Goal: Information Seeking & Learning: Learn about a topic

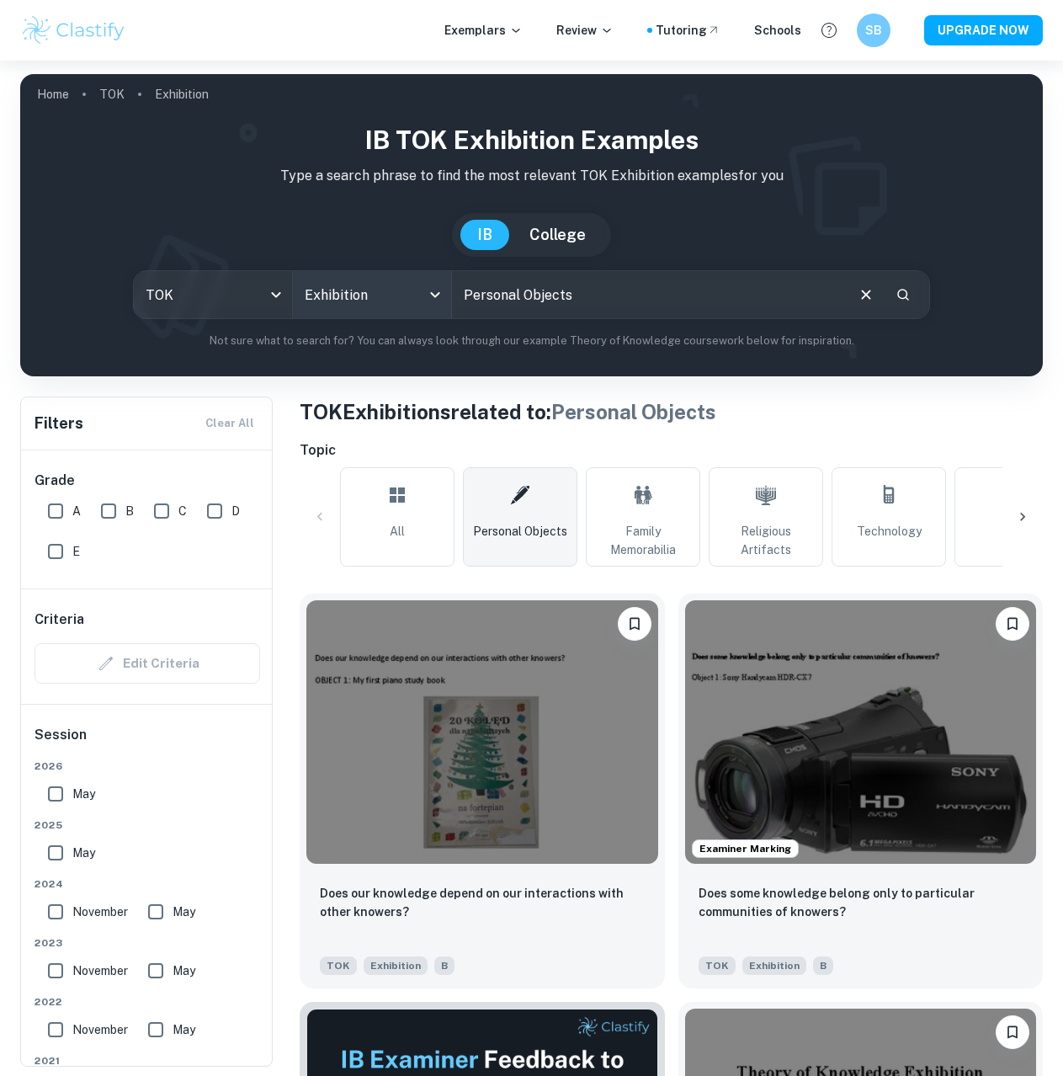
click at [409, 300] on body "We value your privacy We use cookies to enhance your browsing experience, serve…" at bounding box center [531, 599] width 1063 height 1076
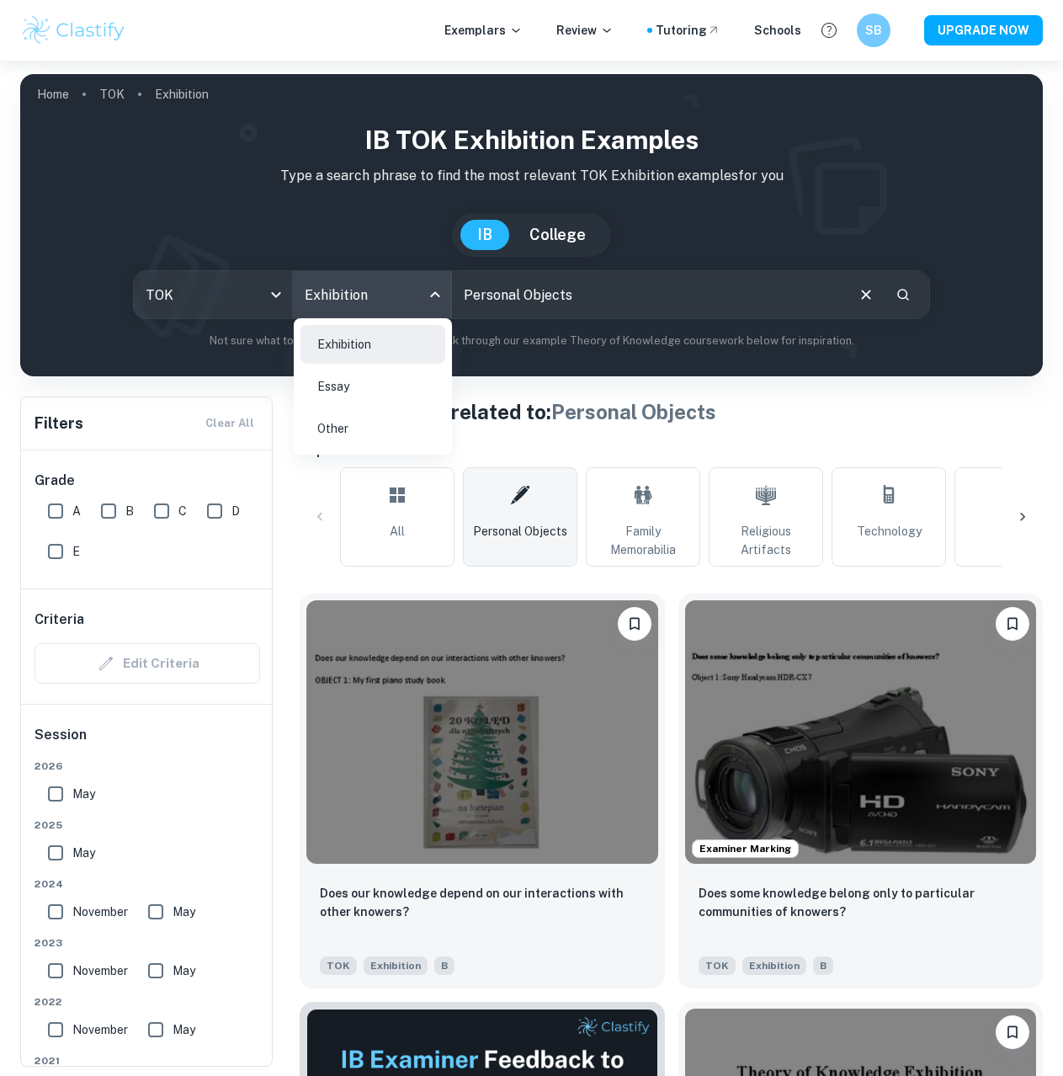
click at [385, 342] on li "Exhibition" at bounding box center [373, 344] width 145 height 39
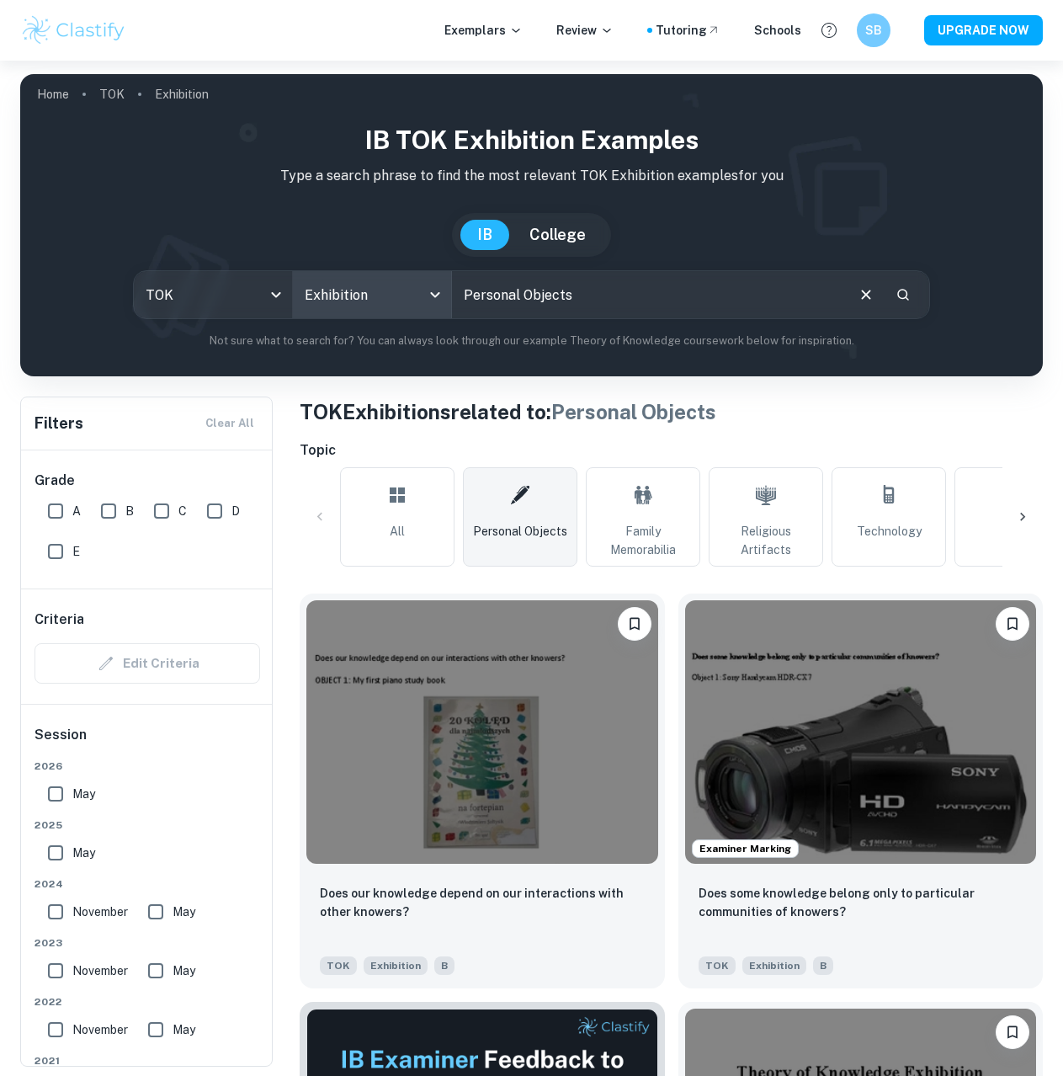
click at [570, 308] on input "Personal Objects" at bounding box center [647, 294] width 391 height 47
click at [867, 295] on icon "Clear" at bounding box center [865, 294] width 9 height 9
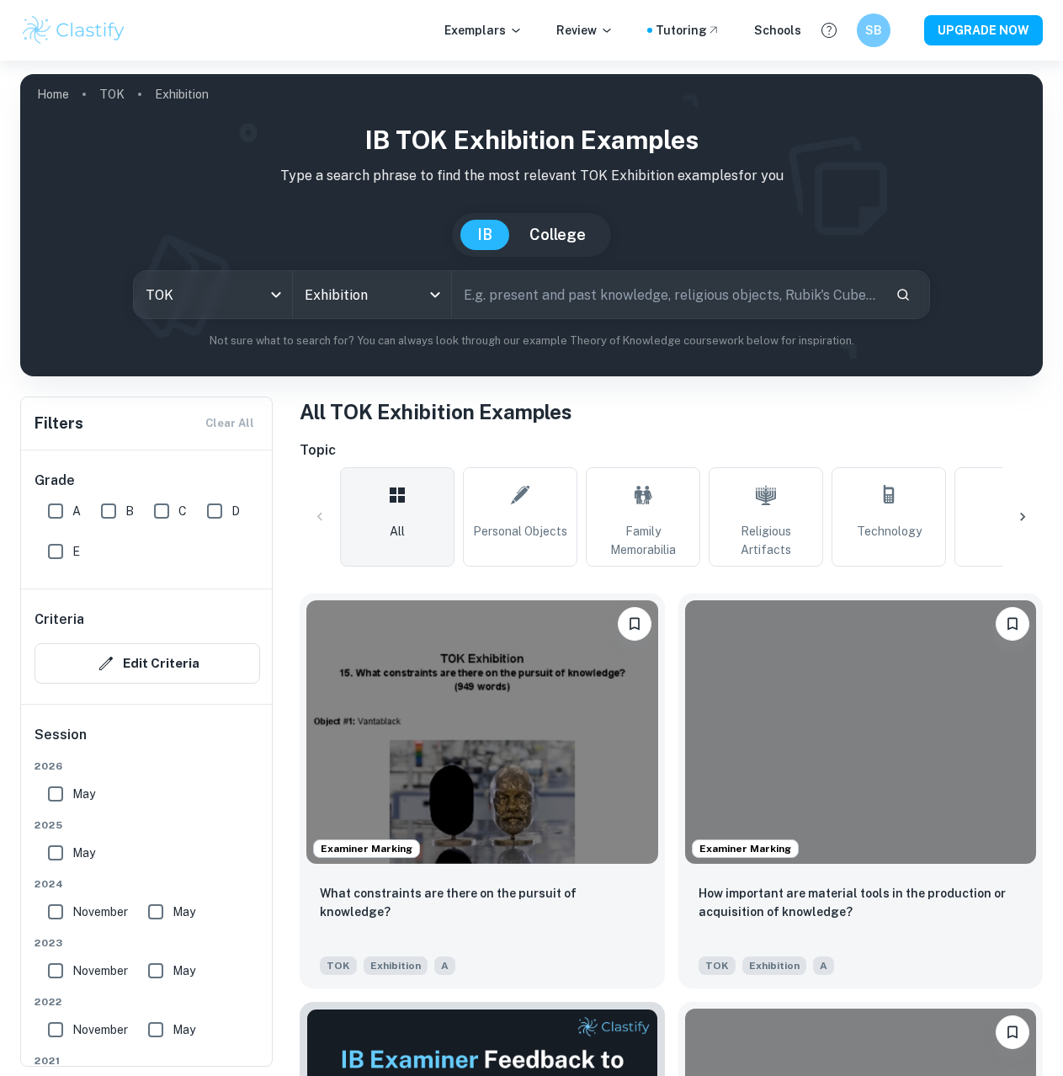
click at [666, 312] on input "Personal Objects" at bounding box center [667, 294] width 430 height 47
type input "Prompt 33"
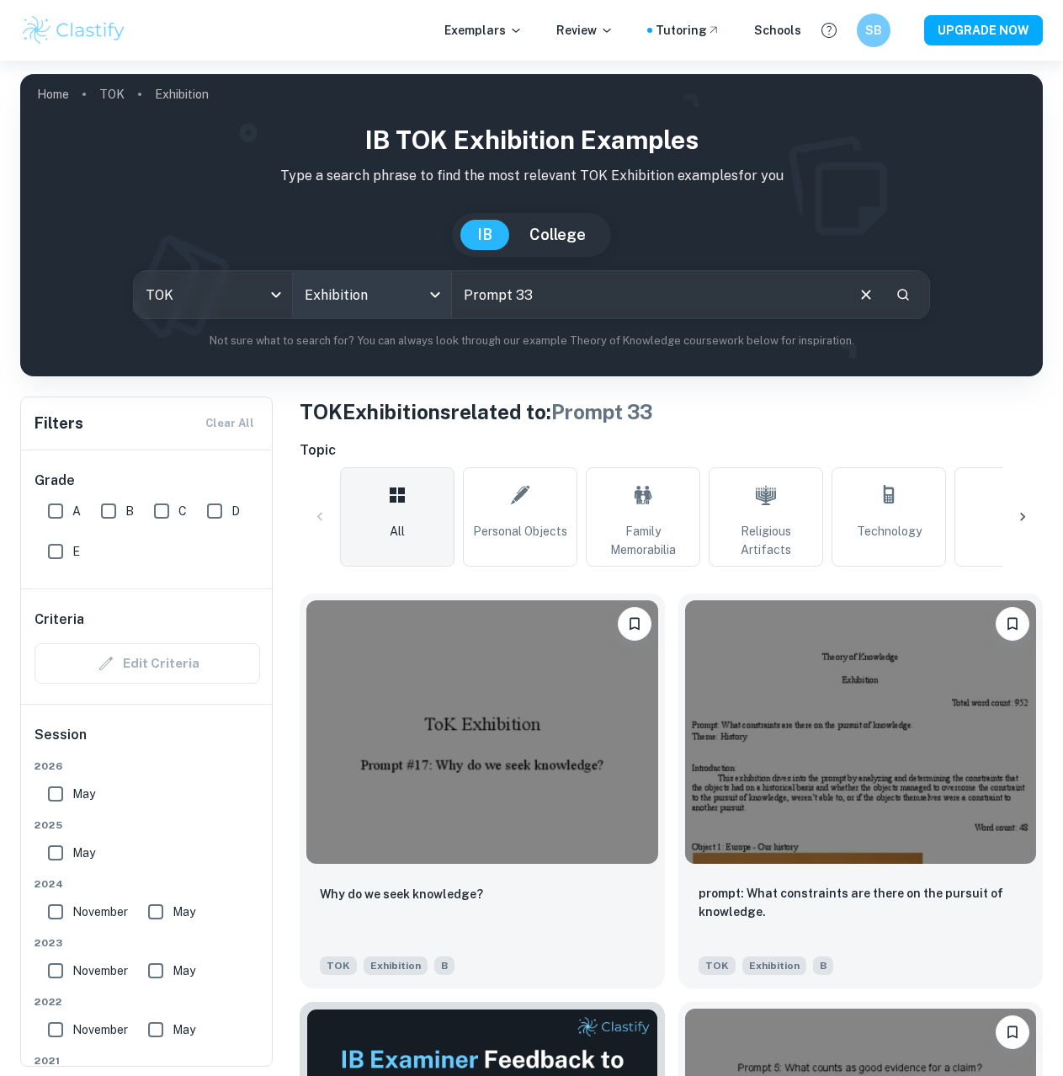
drag, startPoint x: 598, startPoint y: 290, endPoint x: 334, endPoint y: 296, distance: 263.5
click at [318, 301] on div "TOK tok Exhibition Exhibition Prompt 33 ​" at bounding box center [531, 294] width 796 height 49
click at [747, 297] on input "text" at bounding box center [647, 294] width 391 height 47
paste input "How is current knowledge shaped by its historical development?"
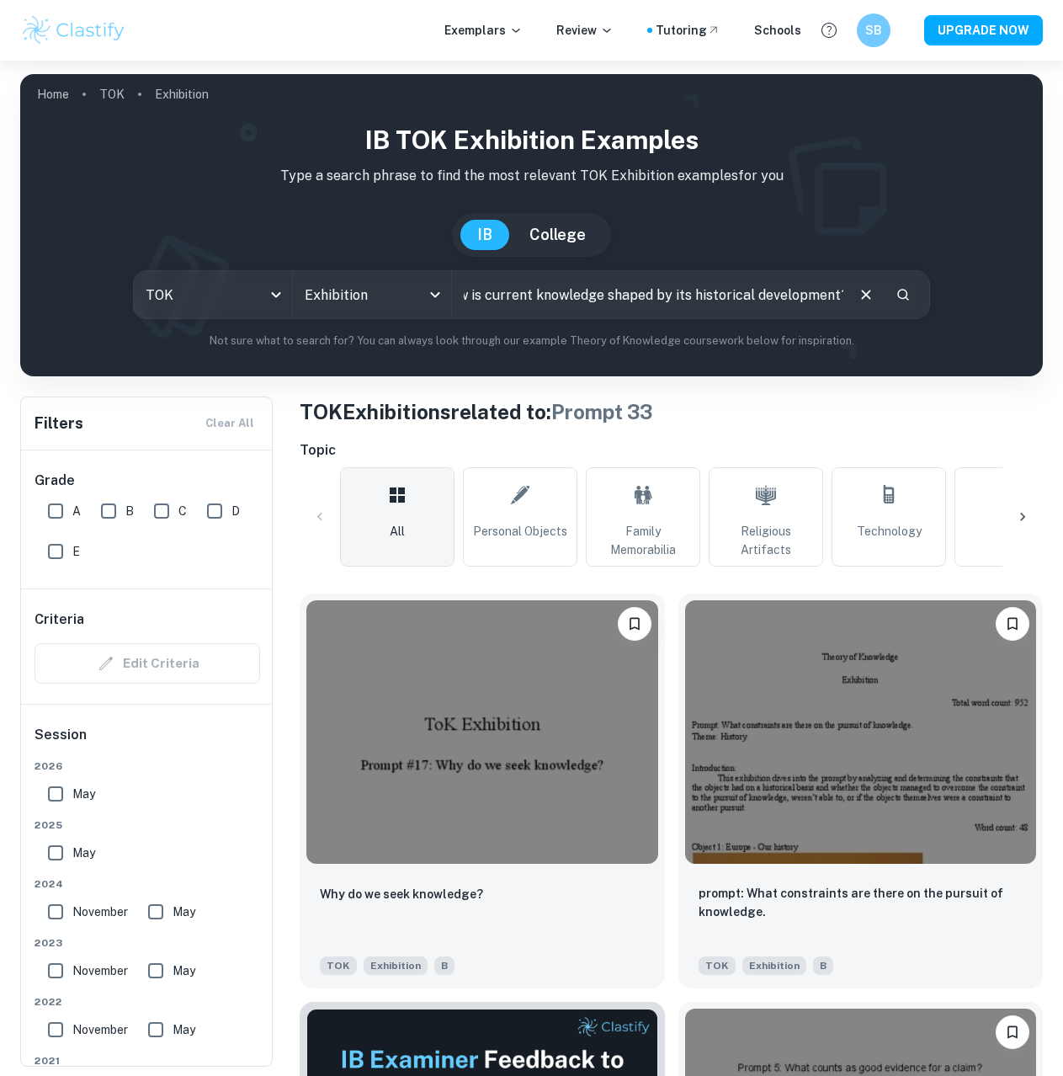
type input "How is current knowledge shaped by its historical development?"
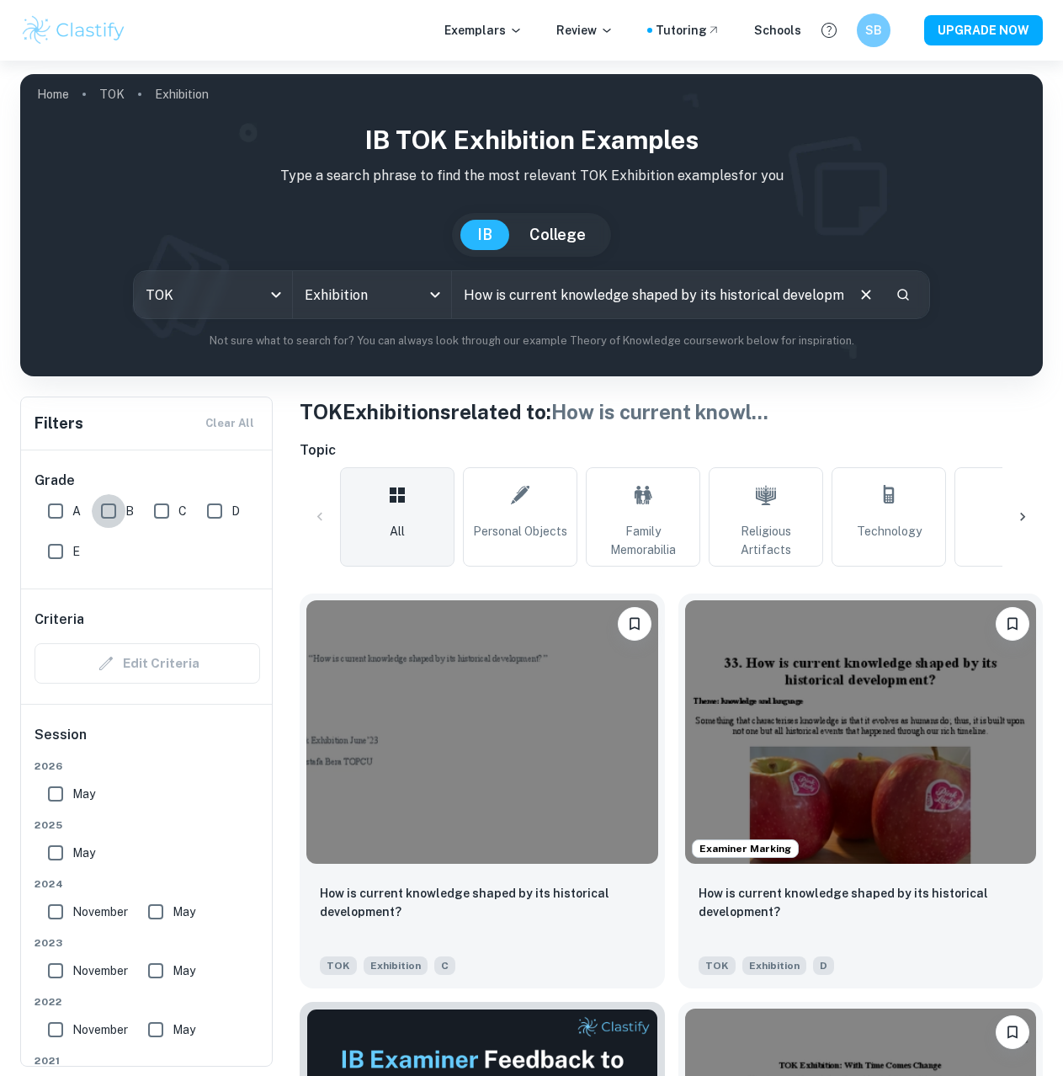
click at [120, 513] on input "B" at bounding box center [109, 511] width 34 height 34
checkbox input "true"
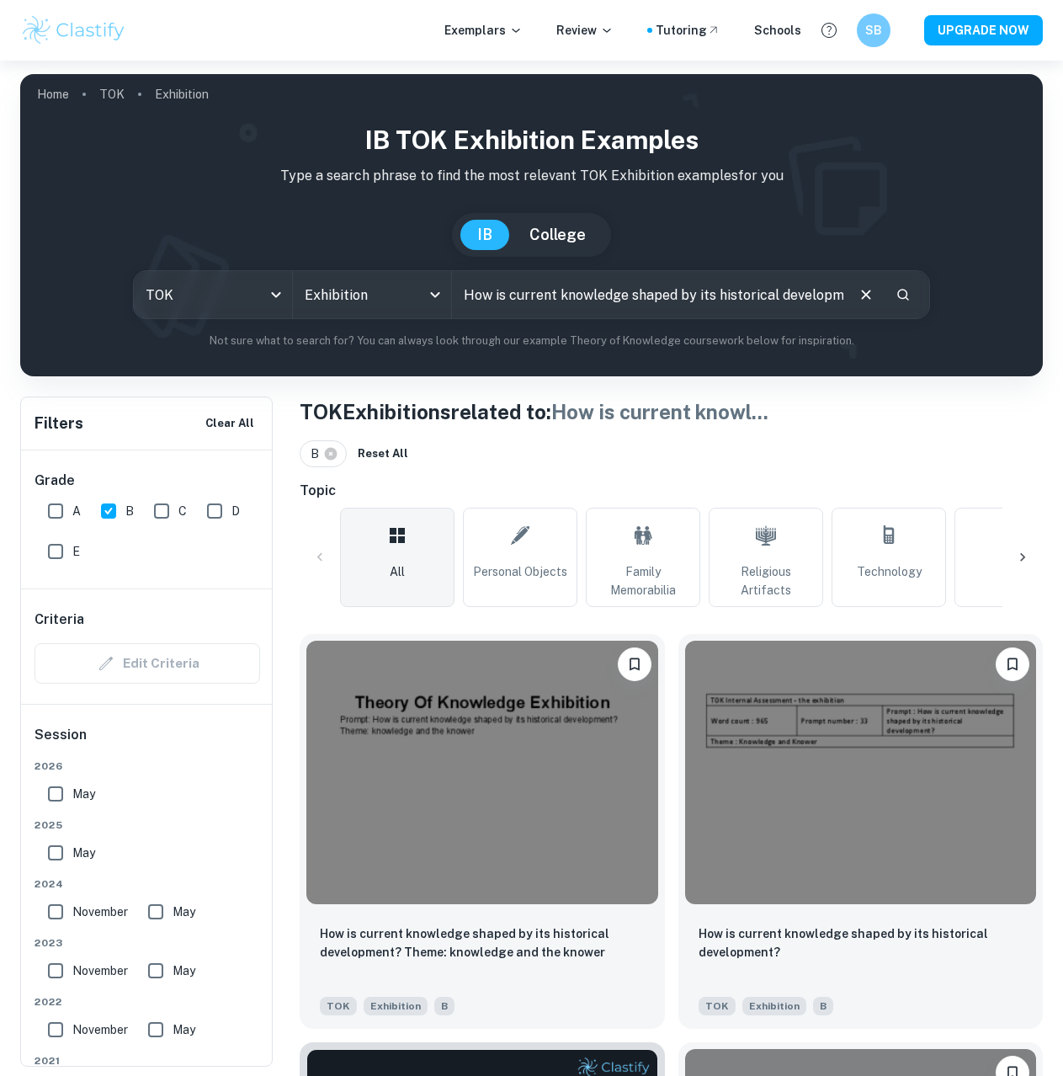
drag, startPoint x: 52, startPoint y: 512, endPoint x: 114, endPoint y: 516, distance: 61.6
click at [53, 510] on input "A" at bounding box center [56, 511] width 34 height 34
checkbox input "true"
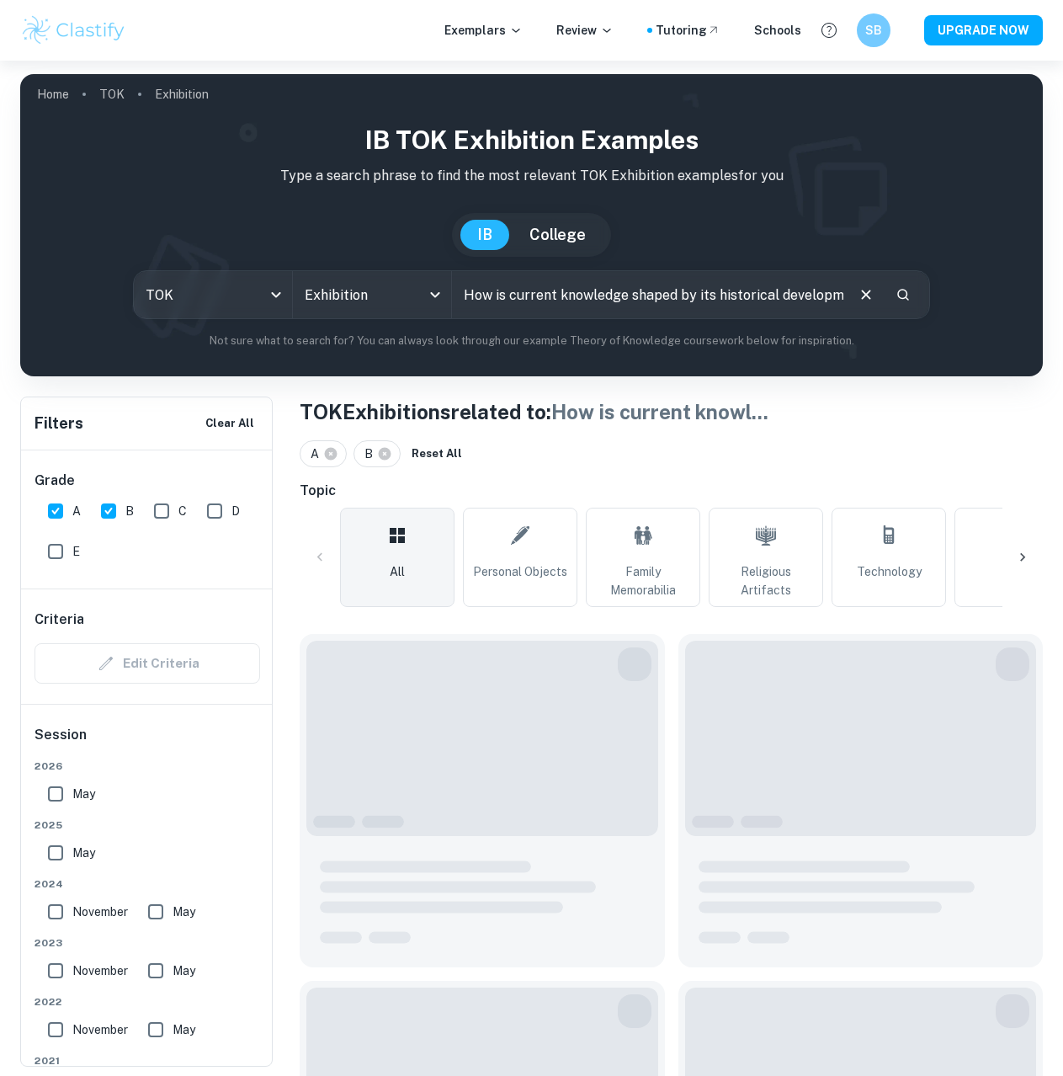
click at [115, 511] on input "B" at bounding box center [109, 511] width 34 height 34
checkbox input "false"
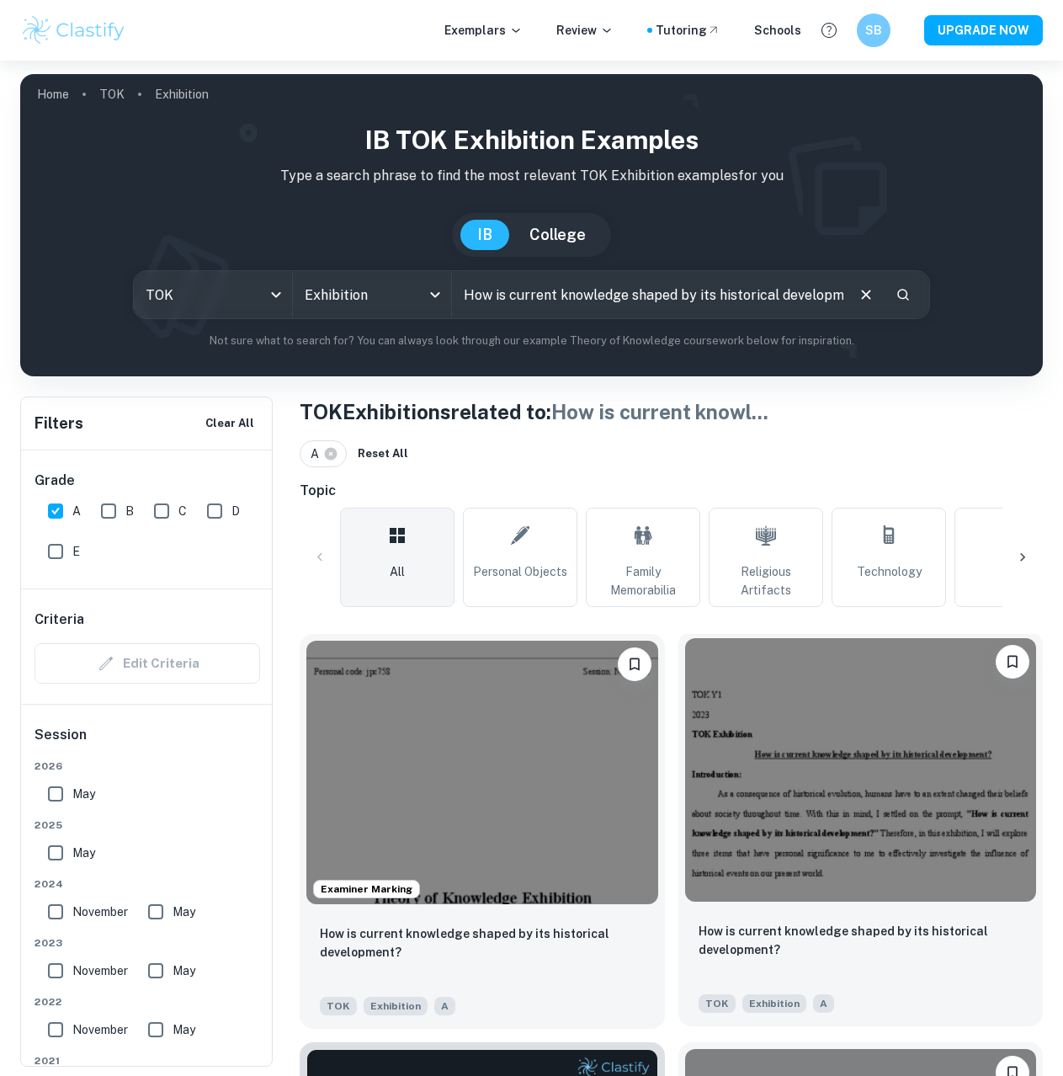
click at [811, 797] on img at bounding box center [861, 769] width 352 height 263
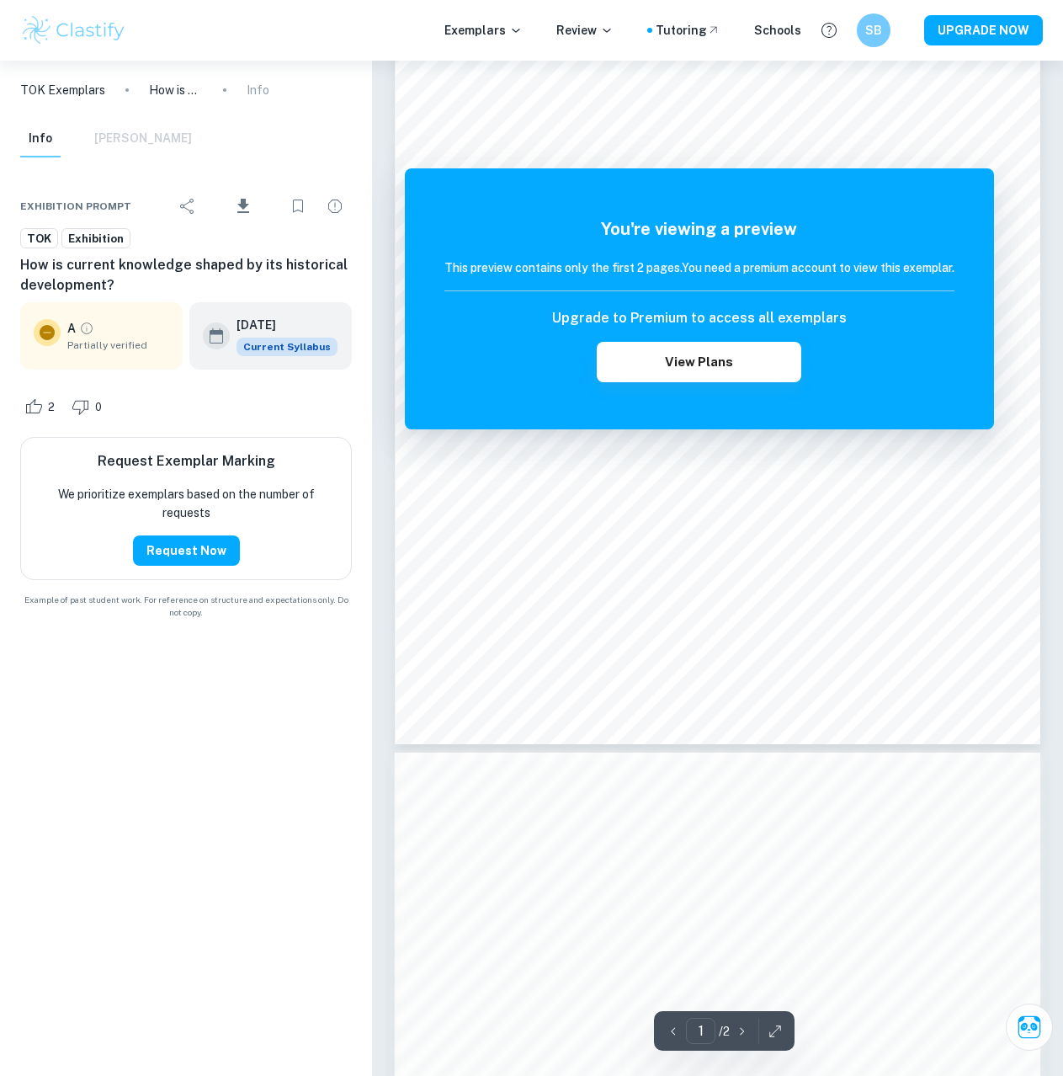
scroll to position [337, 0]
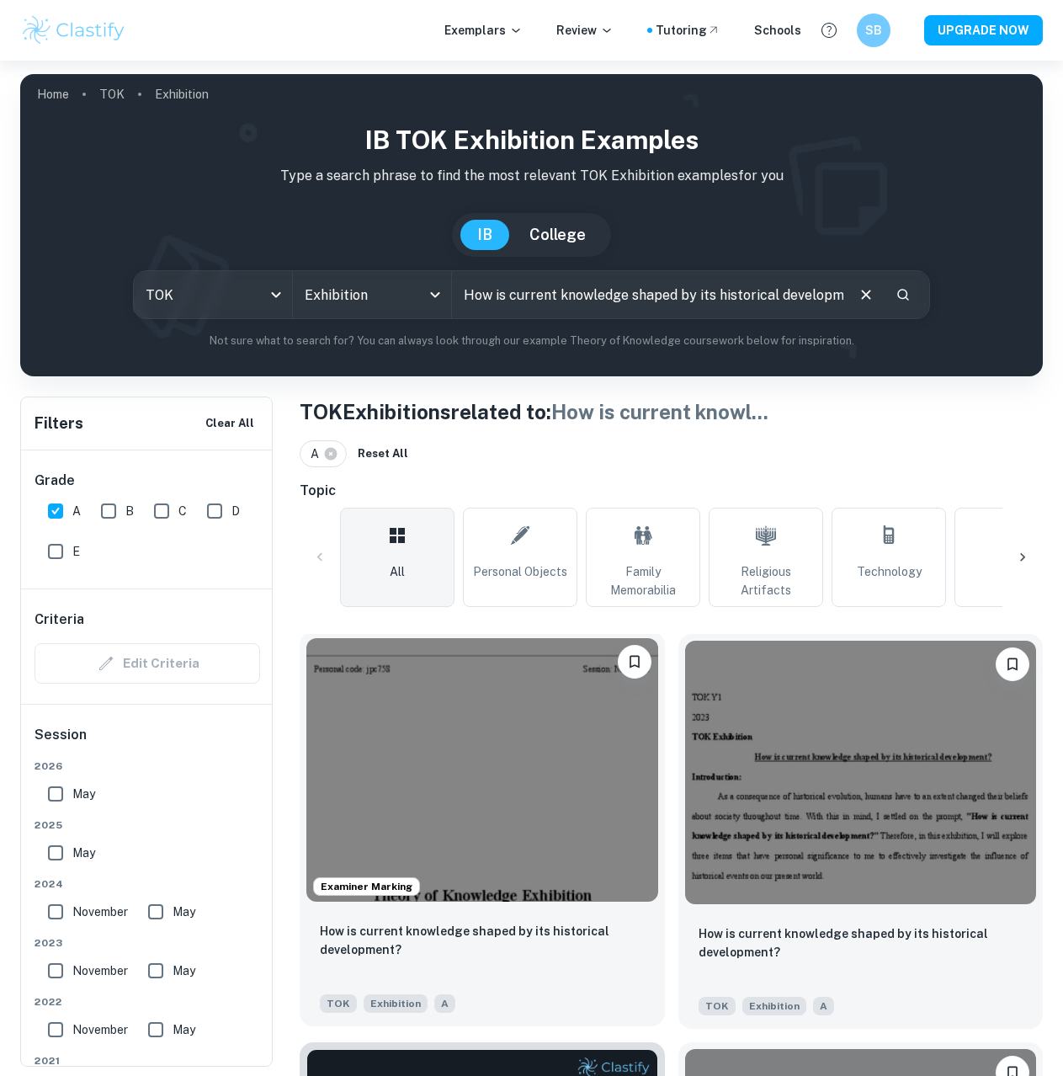
scroll to position [505, 0]
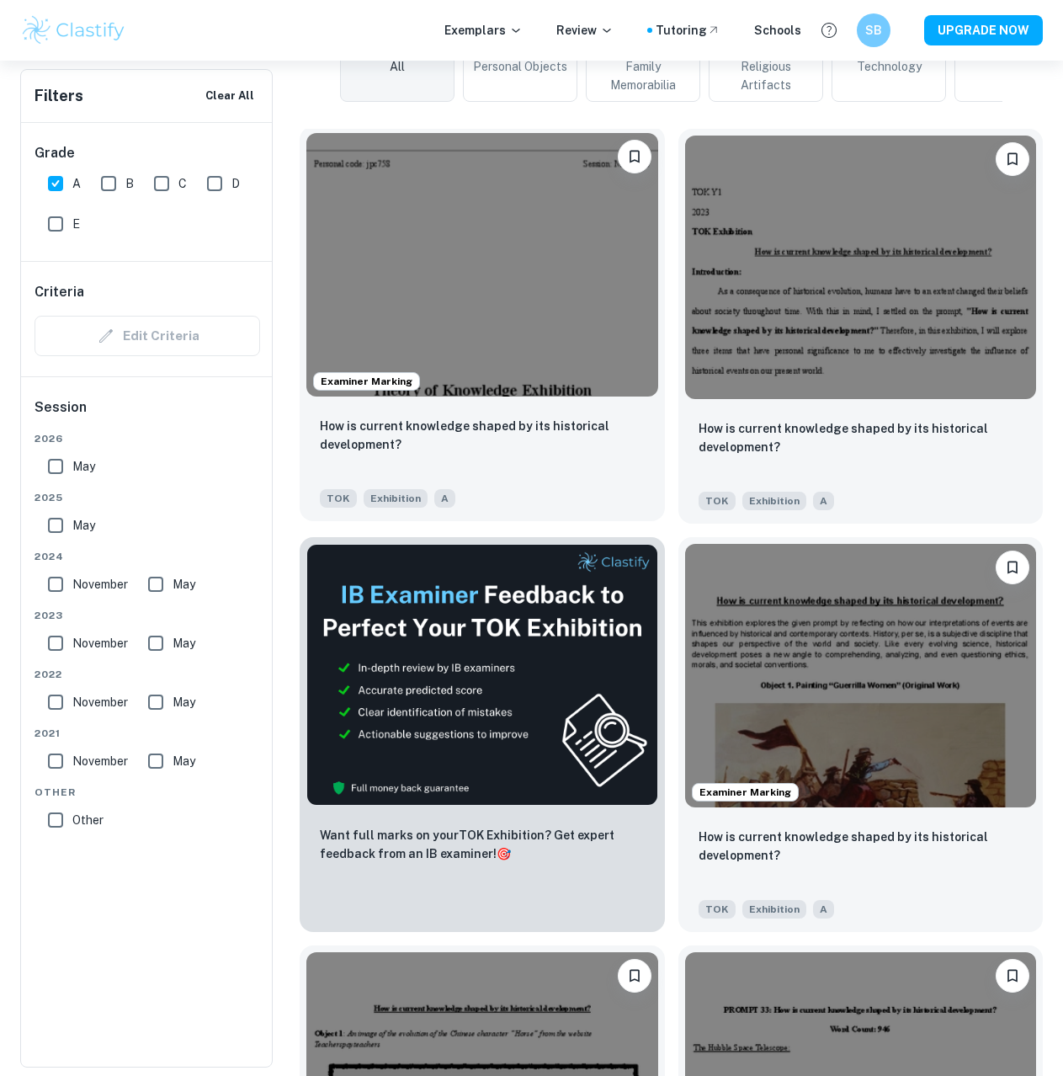
click at [452, 335] on img at bounding box center [482, 264] width 352 height 263
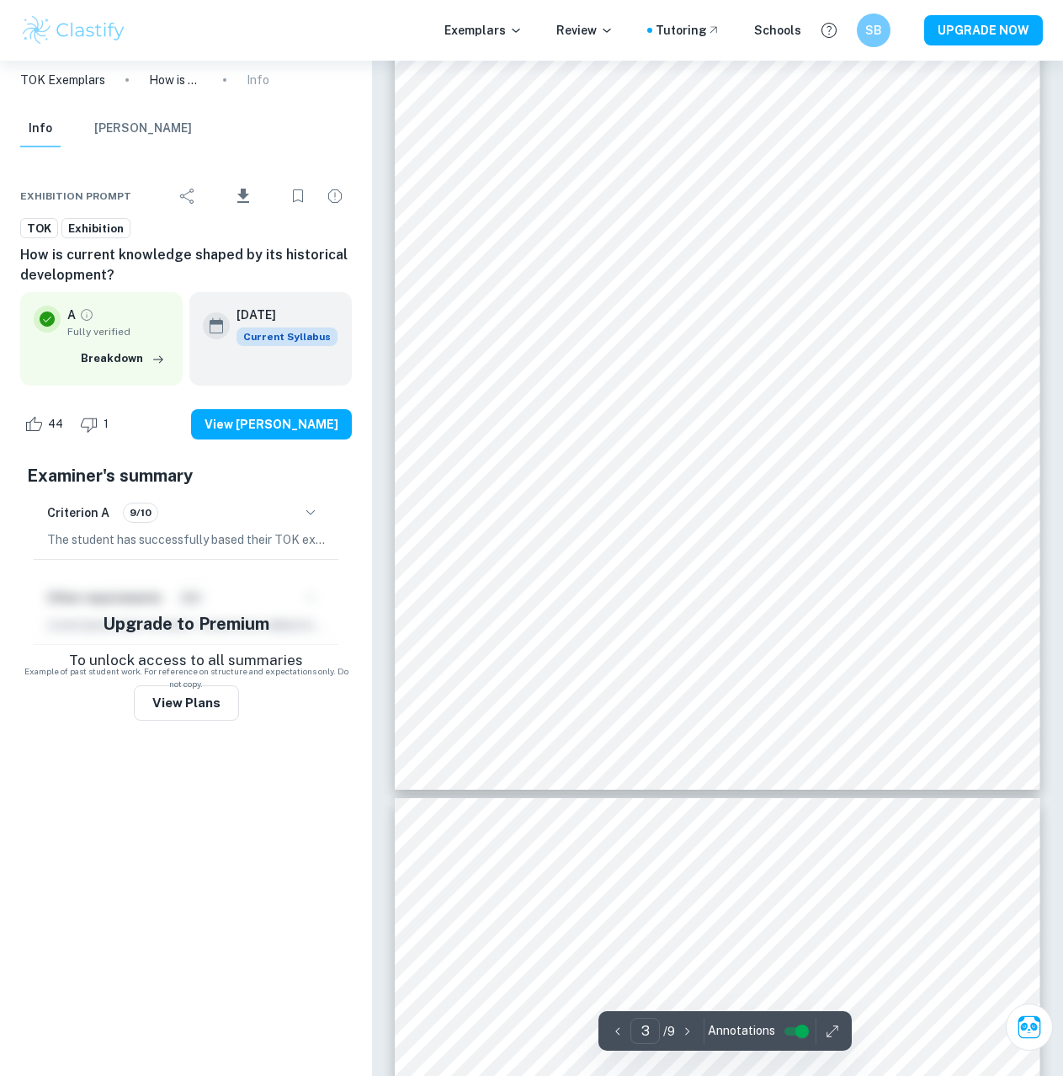
scroll to position [2441, 0]
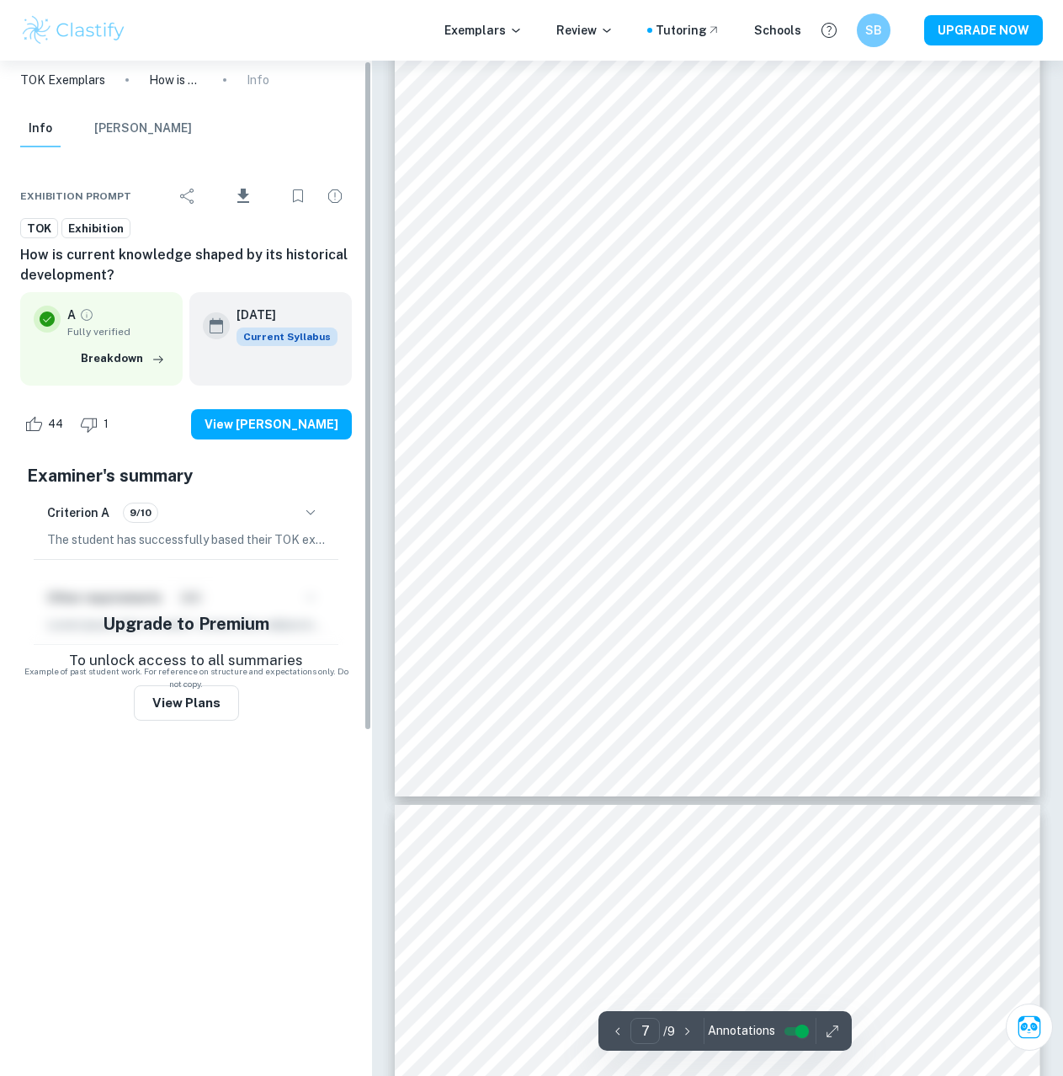
type input "8"
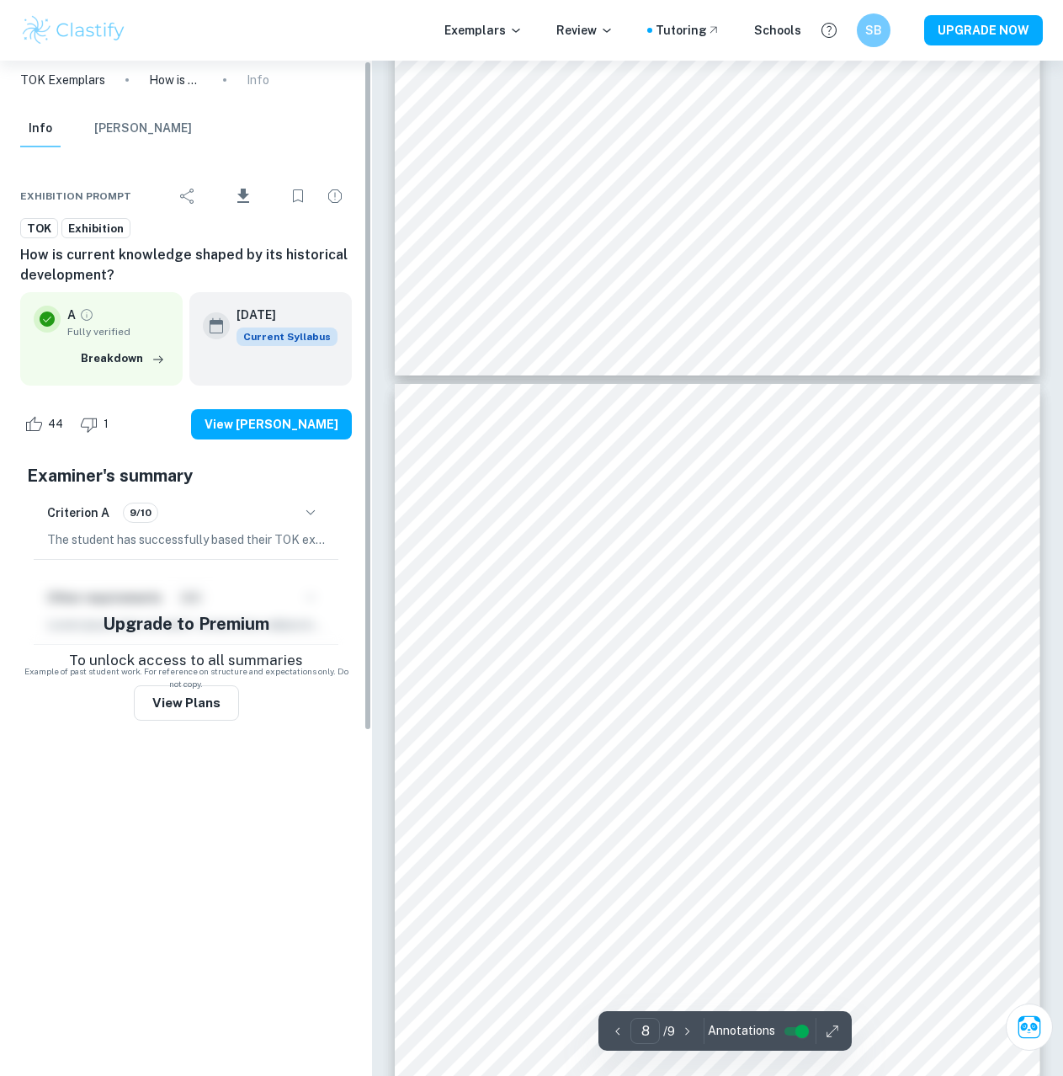
scroll to position [5892, 0]
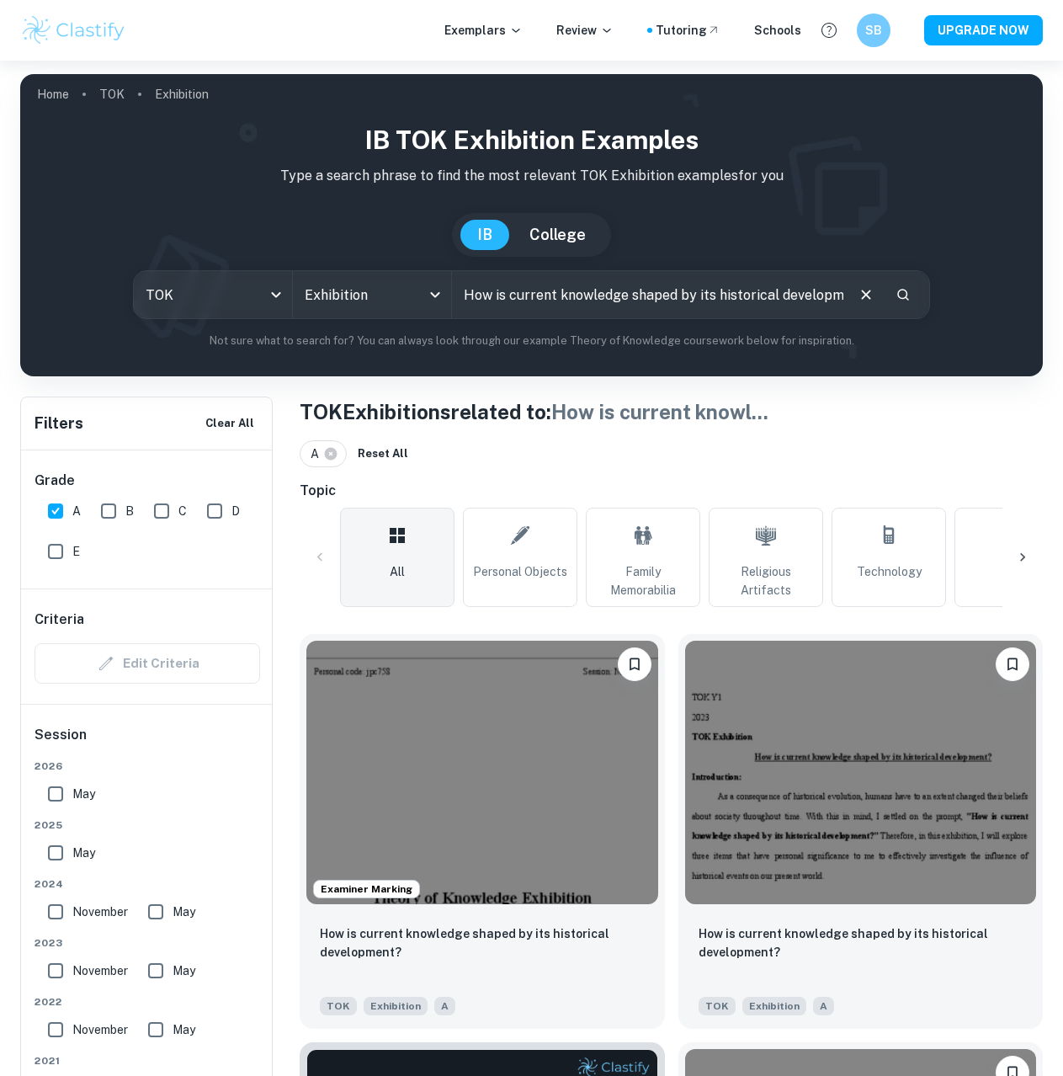
drag, startPoint x: 290, startPoint y: 377, endPoint x: 297, endPoint y: 149, distance: 228.2
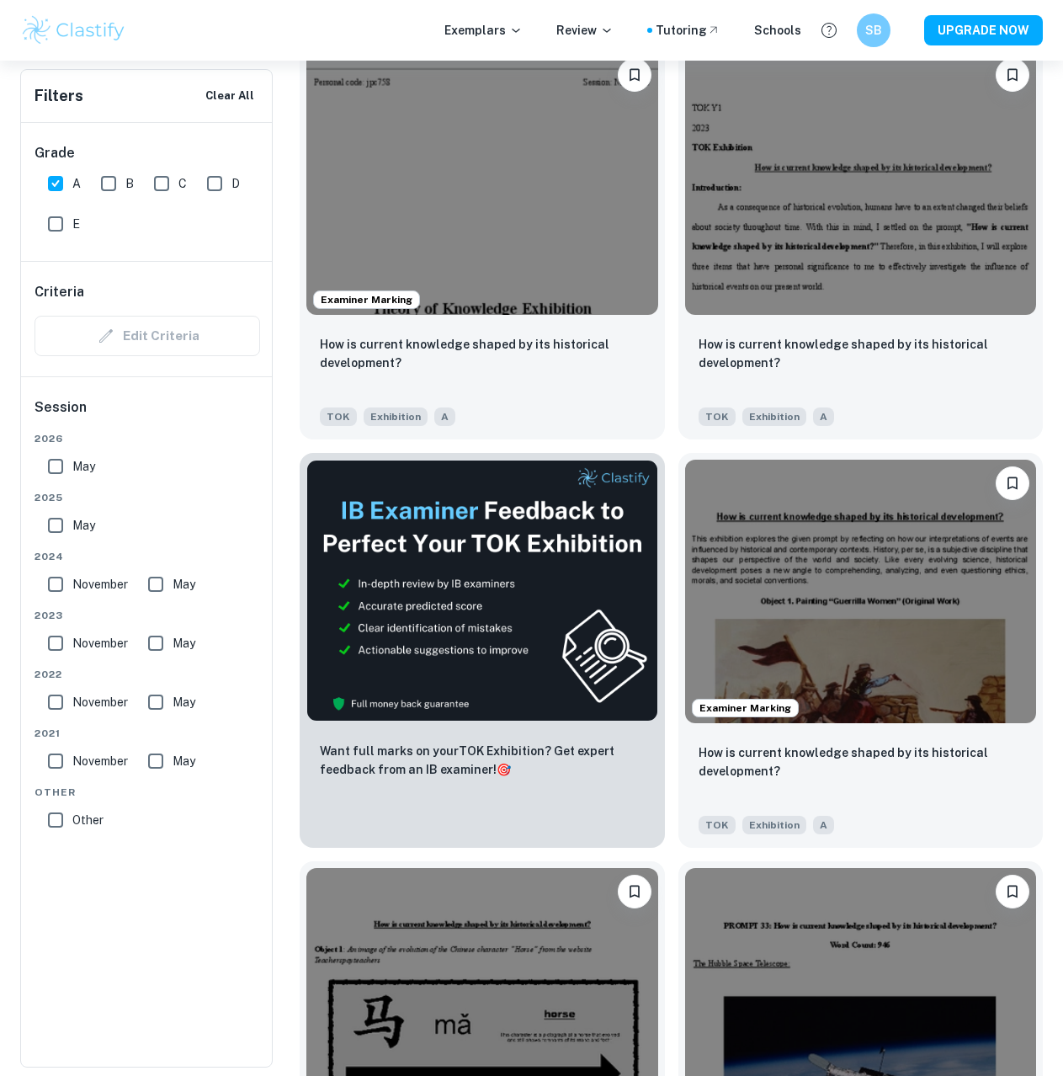
scroll to position [673, 0]
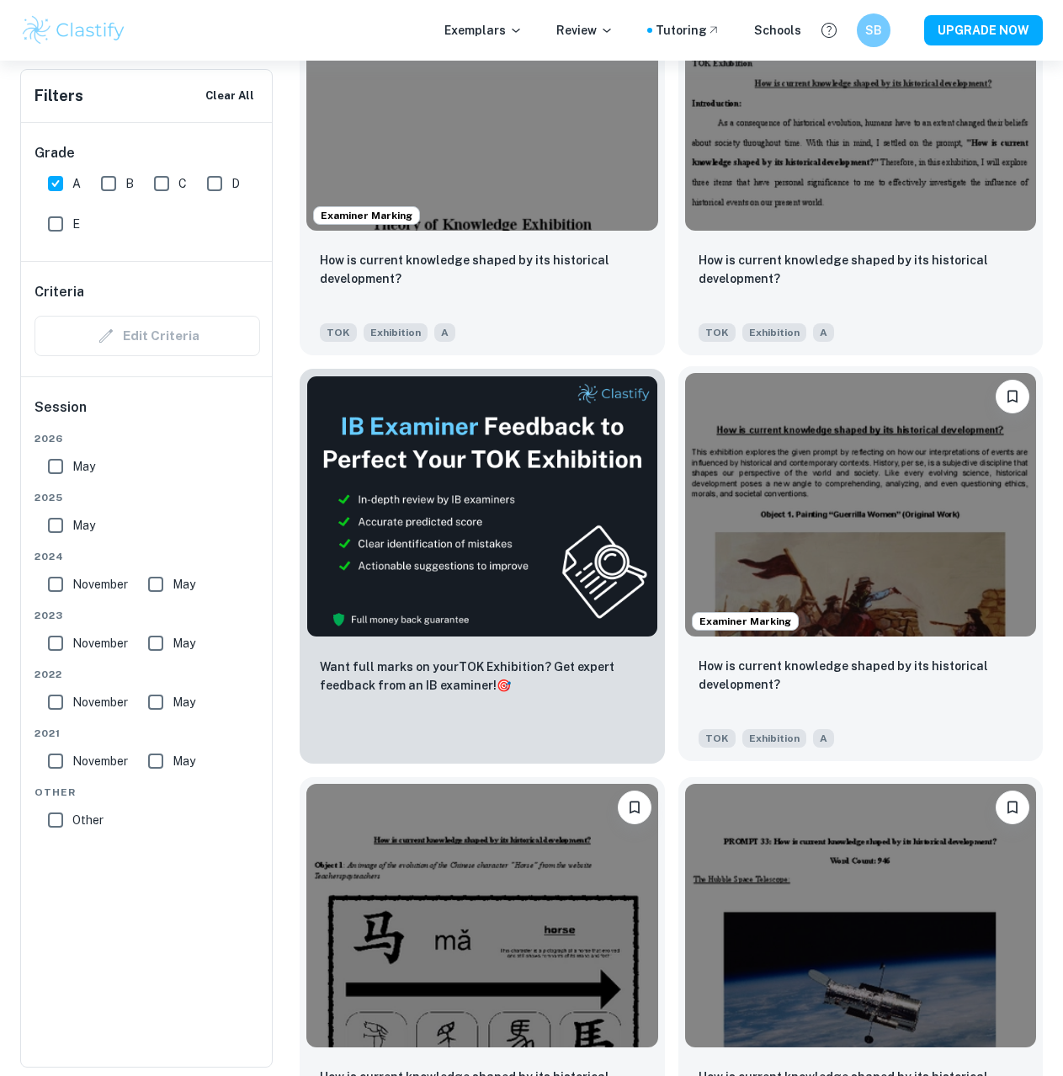
click at [833, 473] on img at bounding box center [861, 504] width 352 height 263
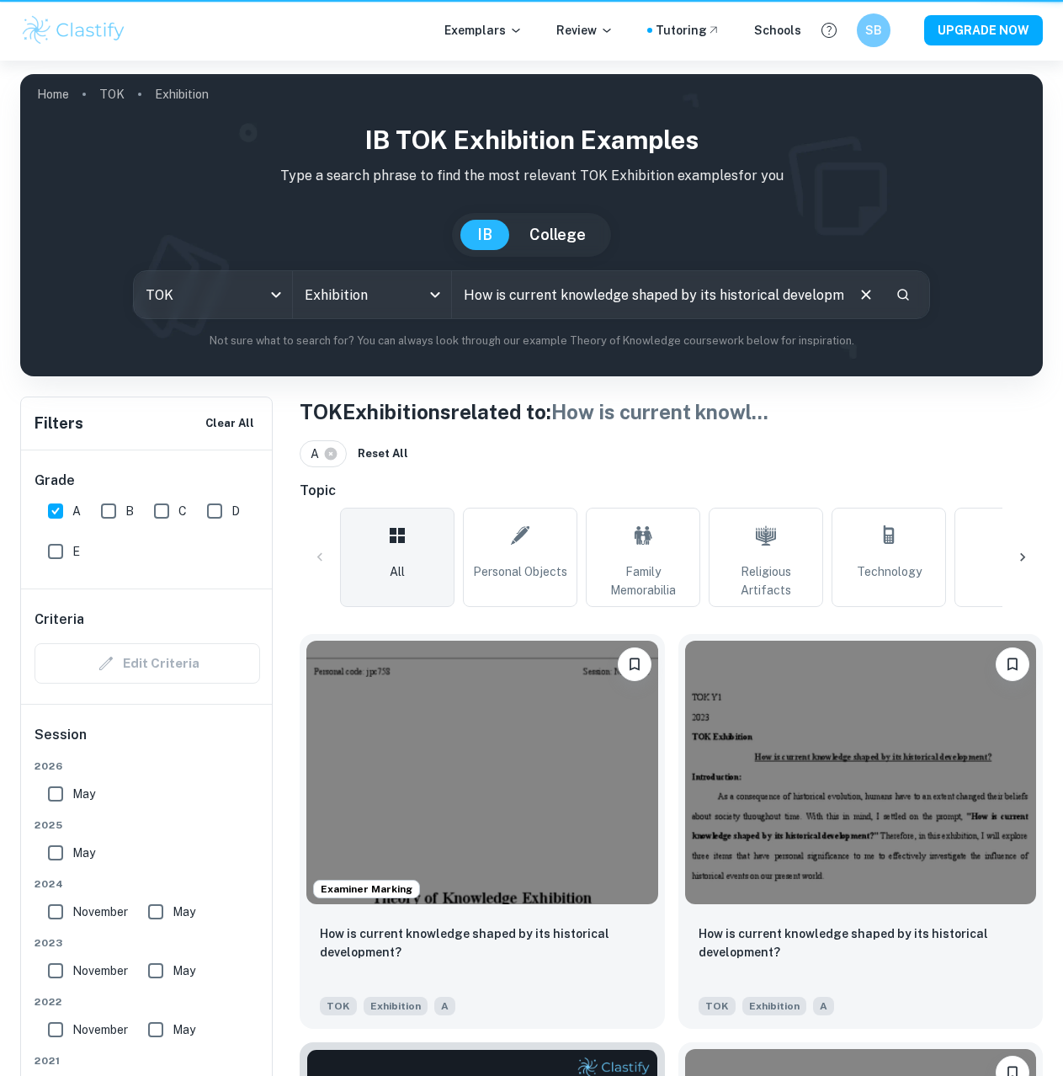
scroll to position [673, 0]
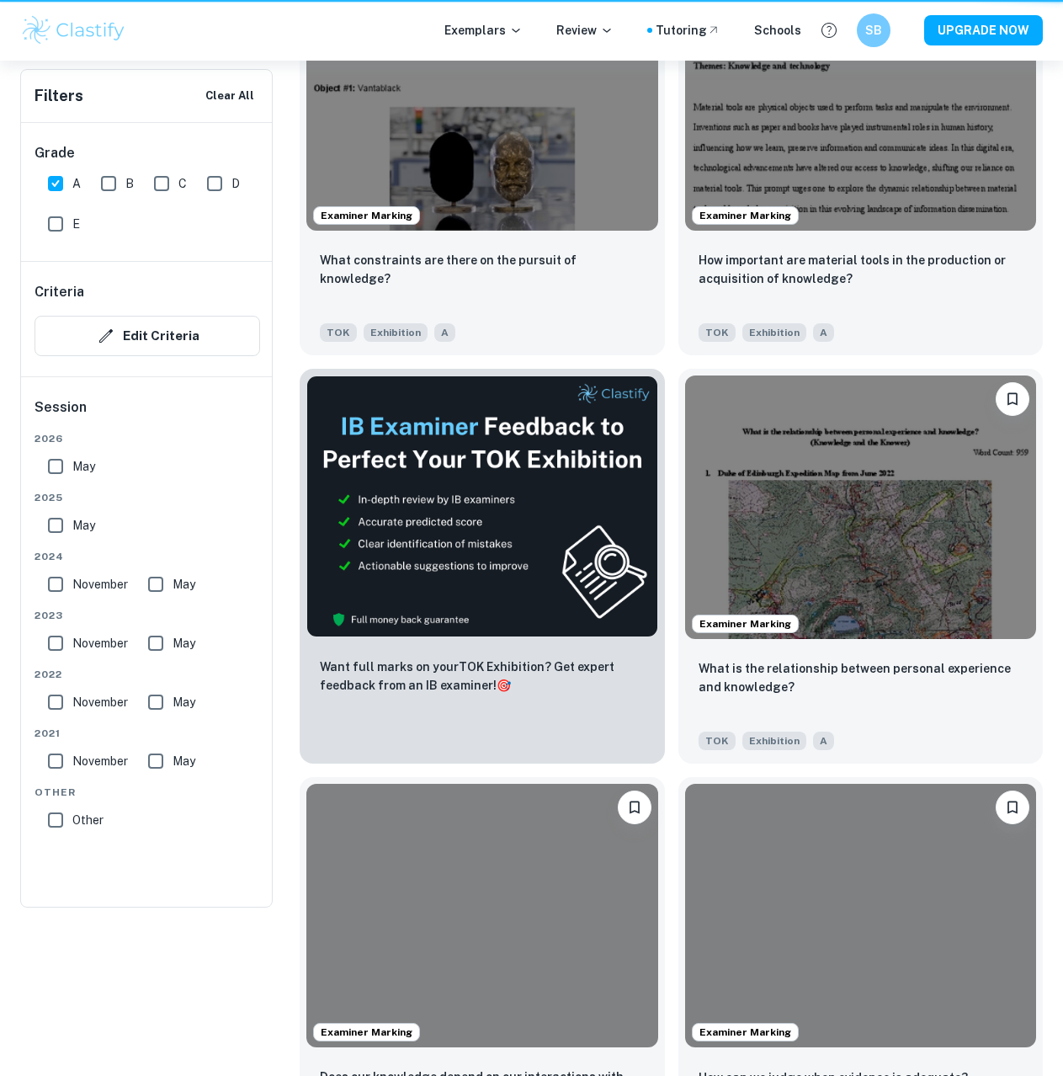
scroll to position [168, 0]
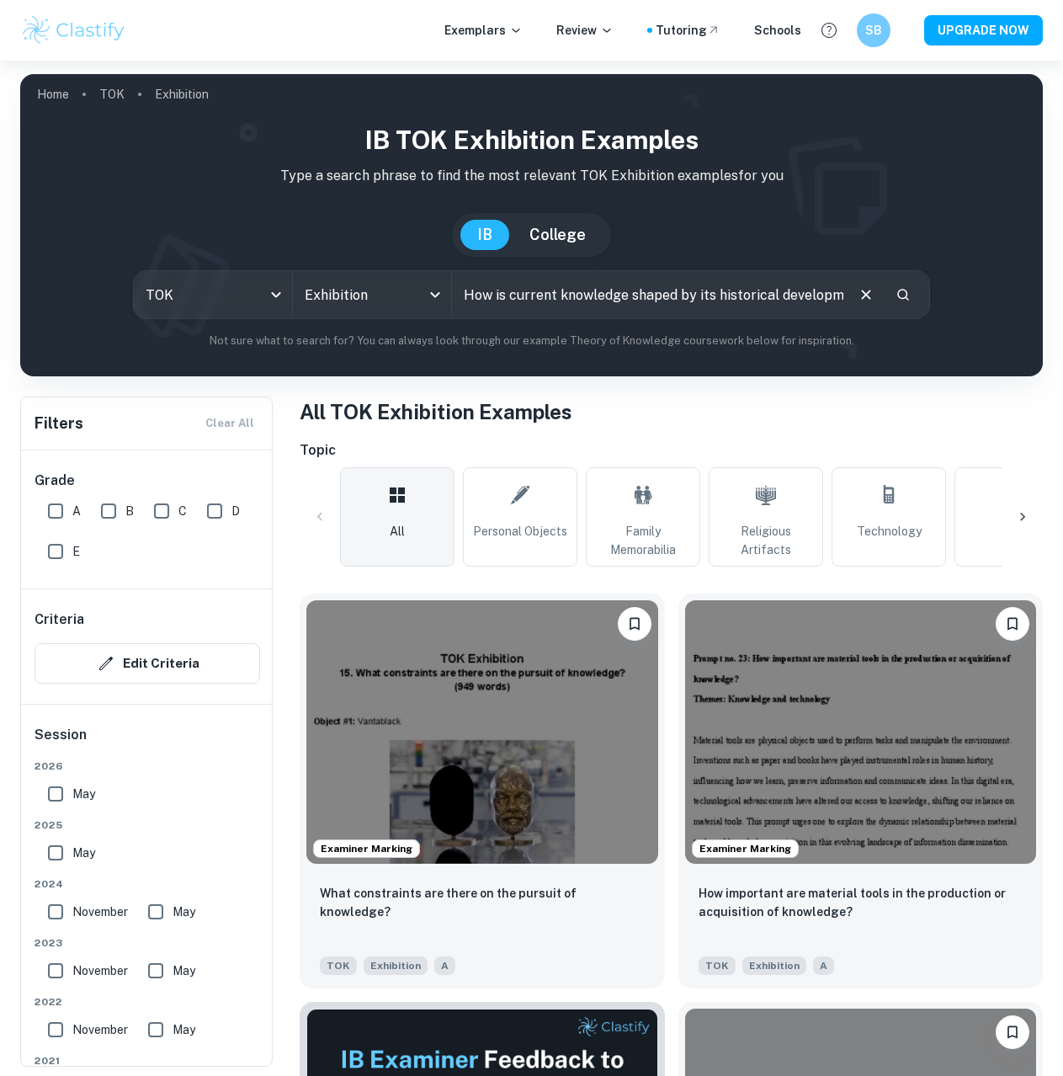
click at [60, 508] on input "A" at bounding box center [56, 511] width 34 height 34
checkbox input "true"
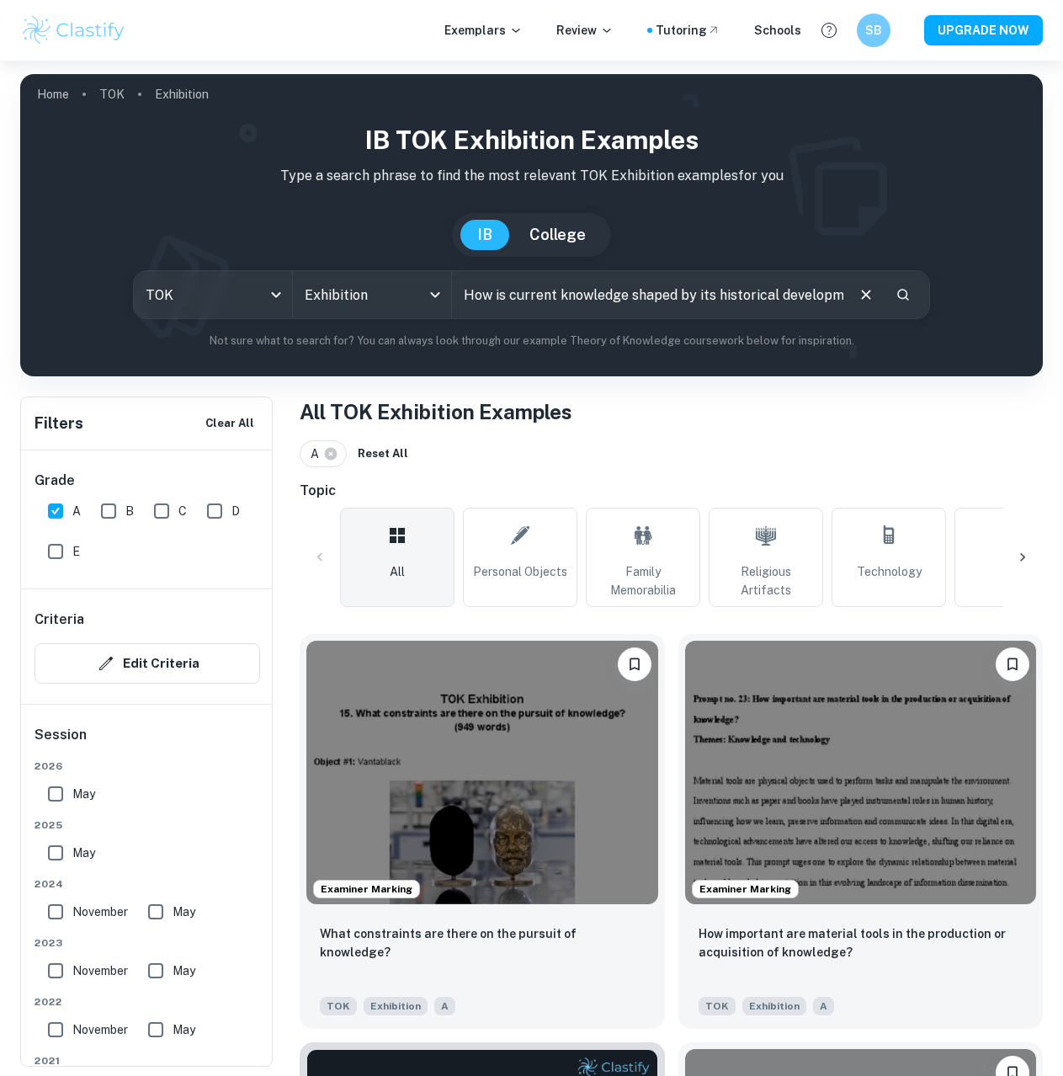
click at [905, 301] on icon "Search" at bounding box center [903, 294] width 15 height 15
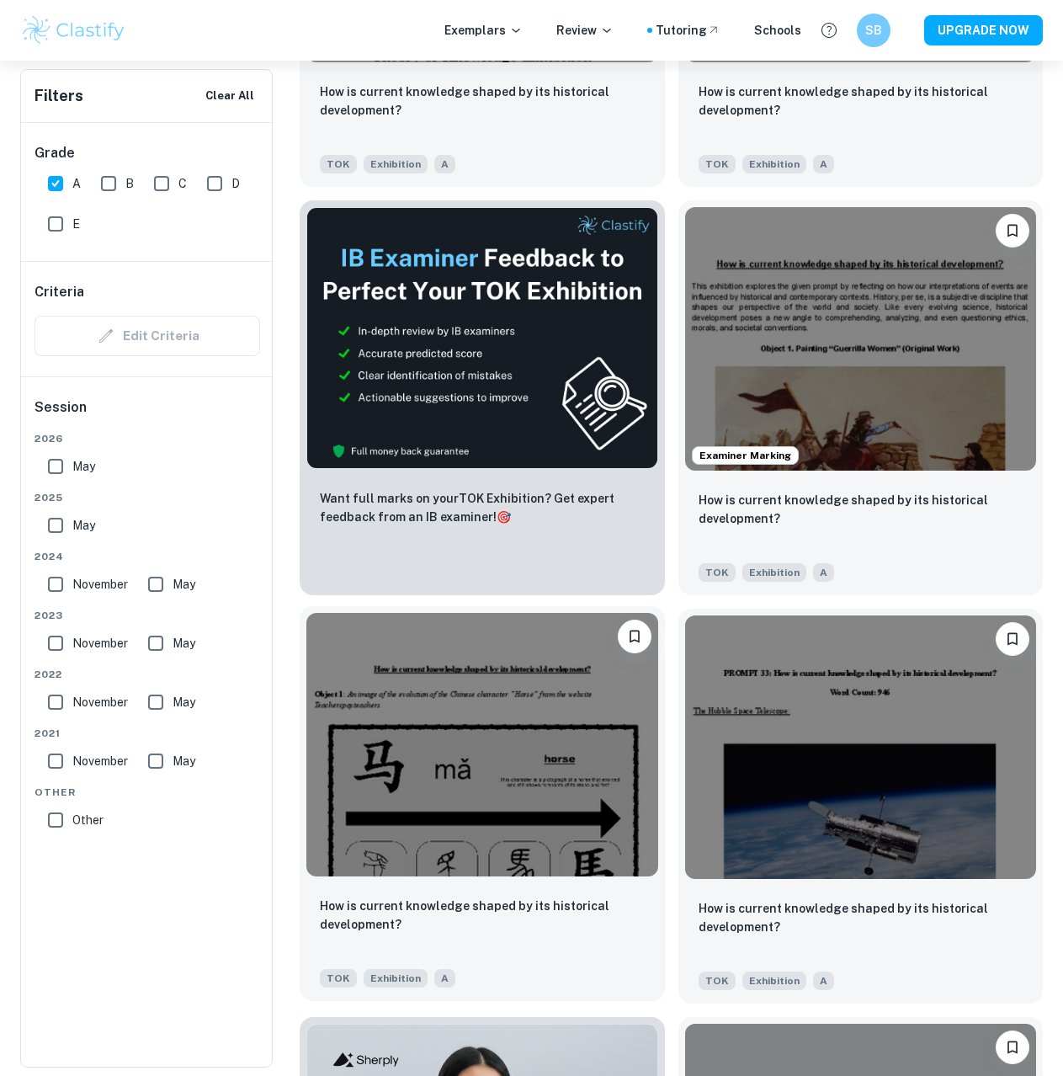
scroll to position [1010, 0]
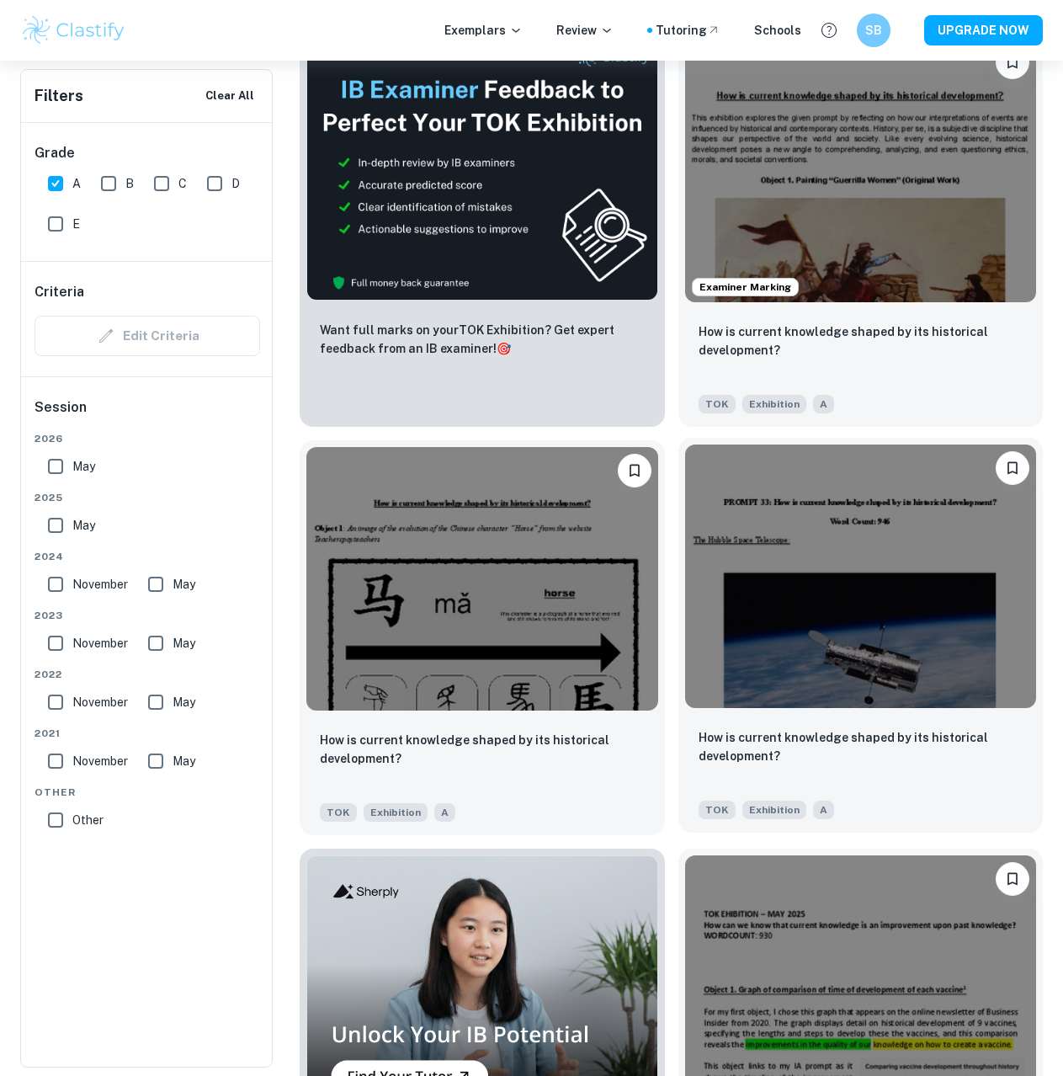
click at [776, 631] on img at bounding box center [861, 575] width 352 height 263
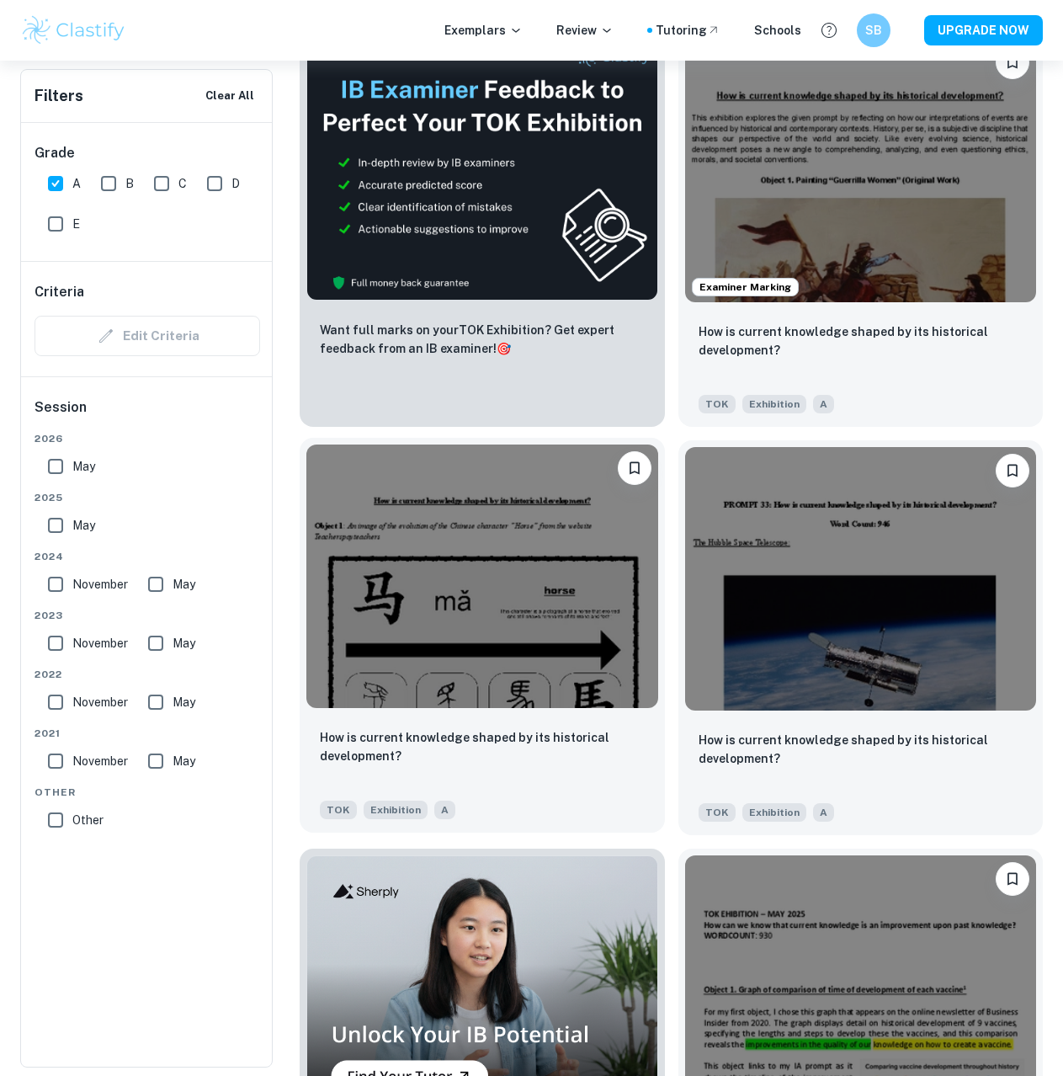
scroll to position [926, 0]
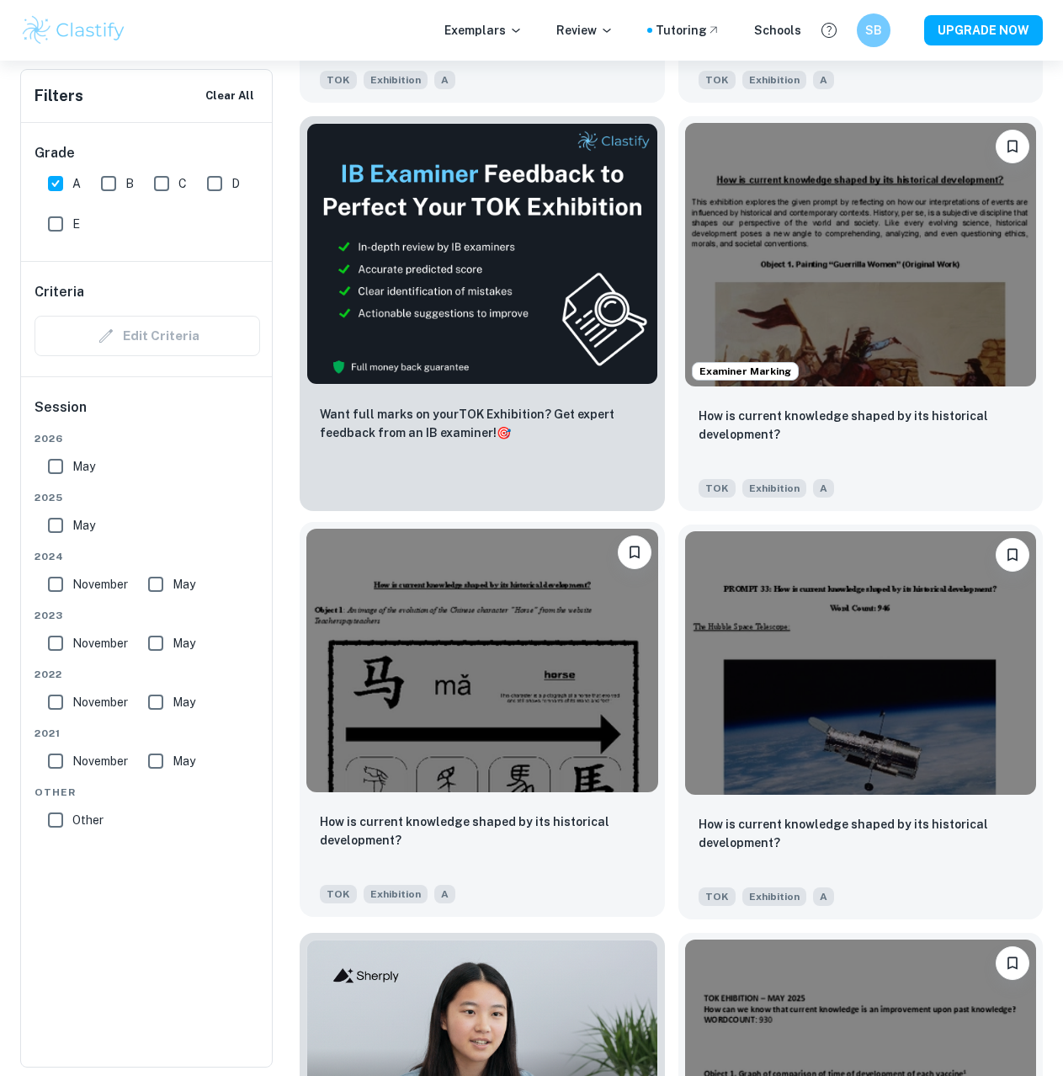
click at [485, 649] on img at bounding box center [482, 660] width 352 height 263
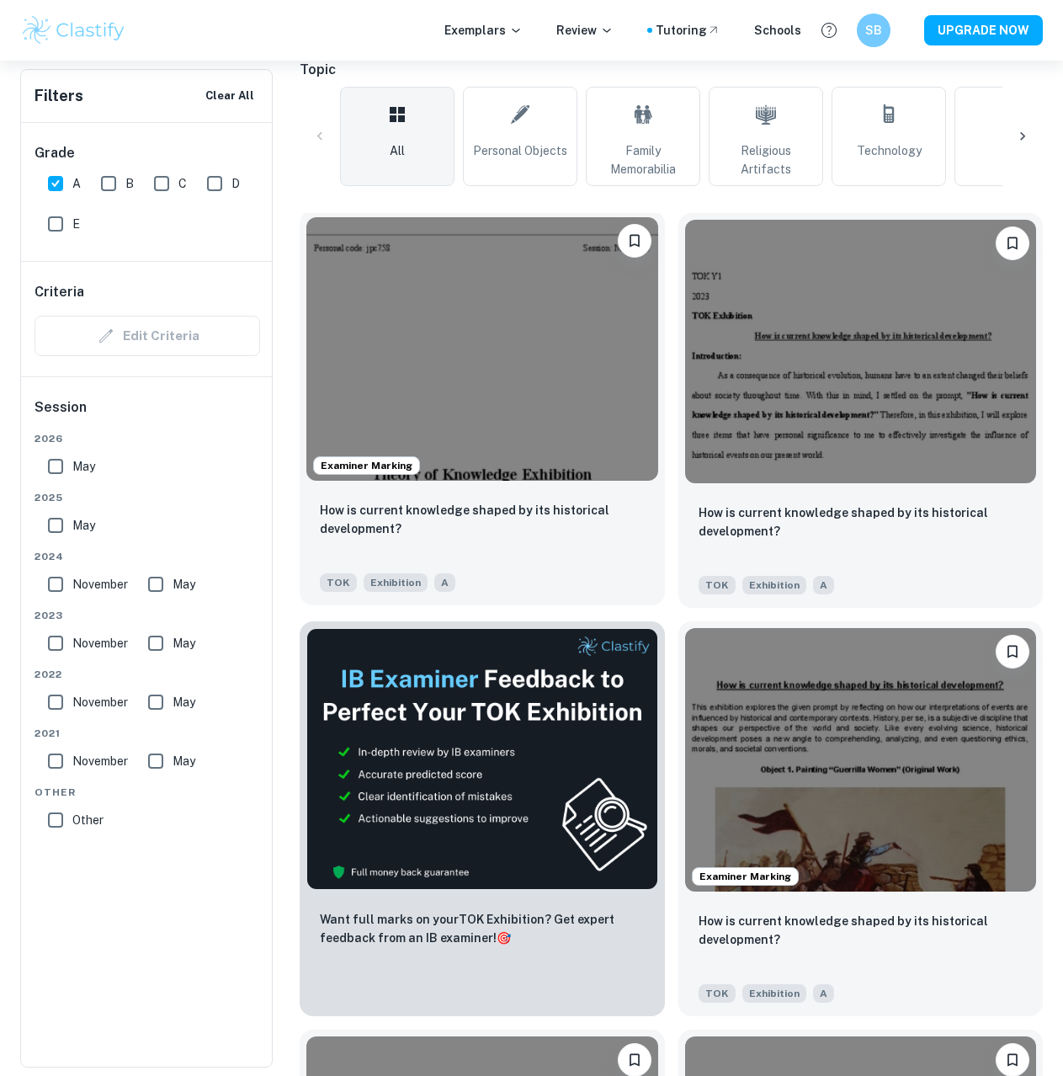
scroll to position [337, 0]
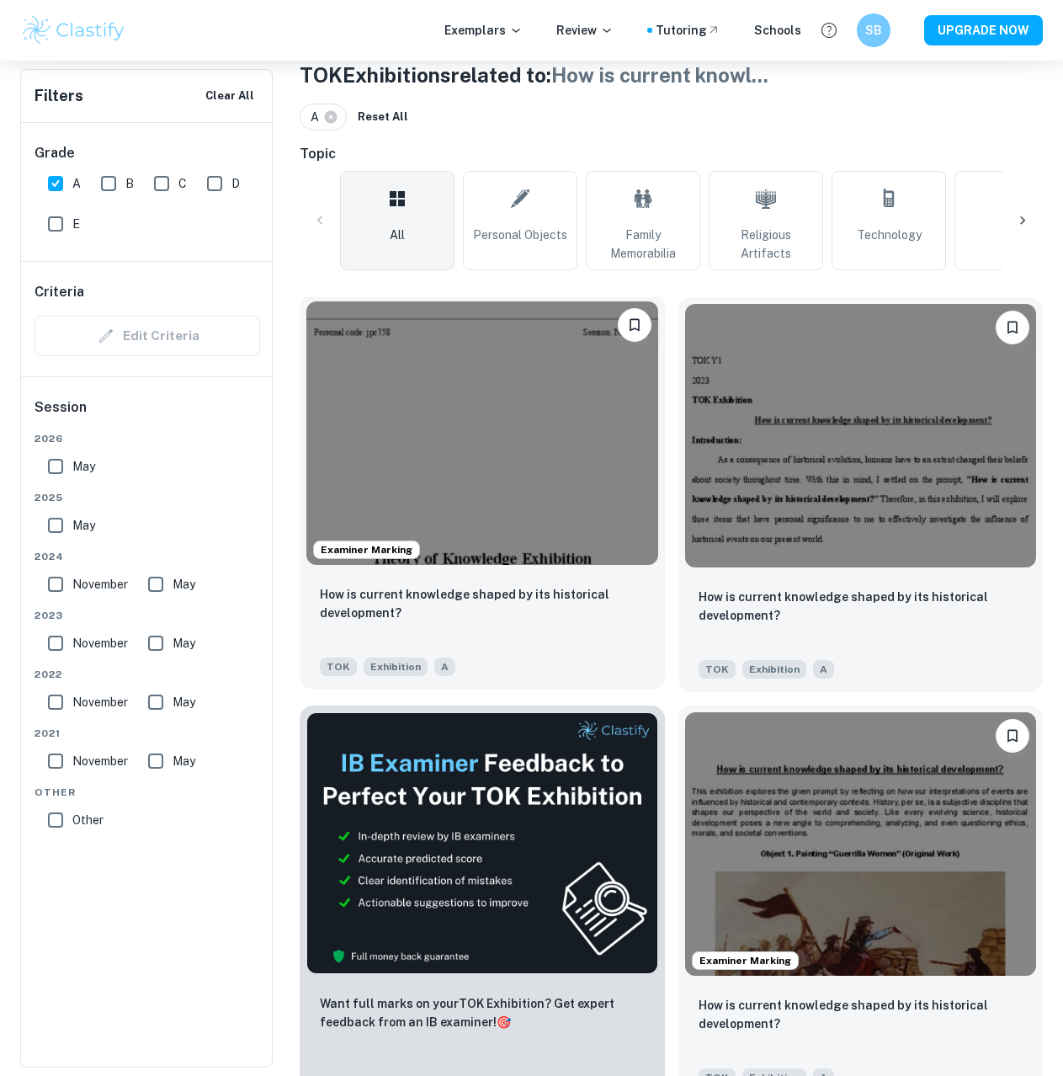
click at [445, 429] on img at bounding box center [482, 432] width 352 height 263
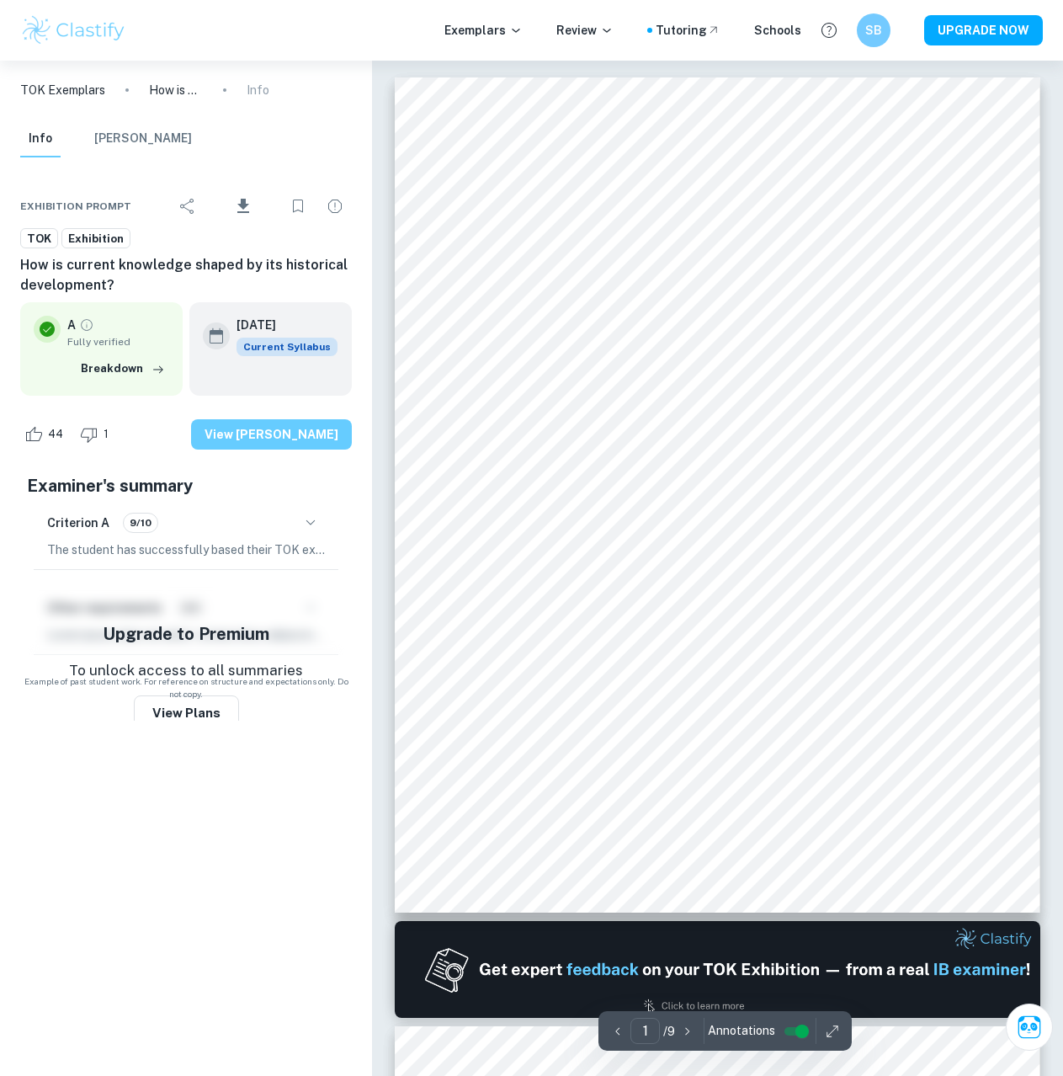
click at [308, 432] on button "View [PERSON_NAME]" at bounding box center [271, 434] width 161 height 30
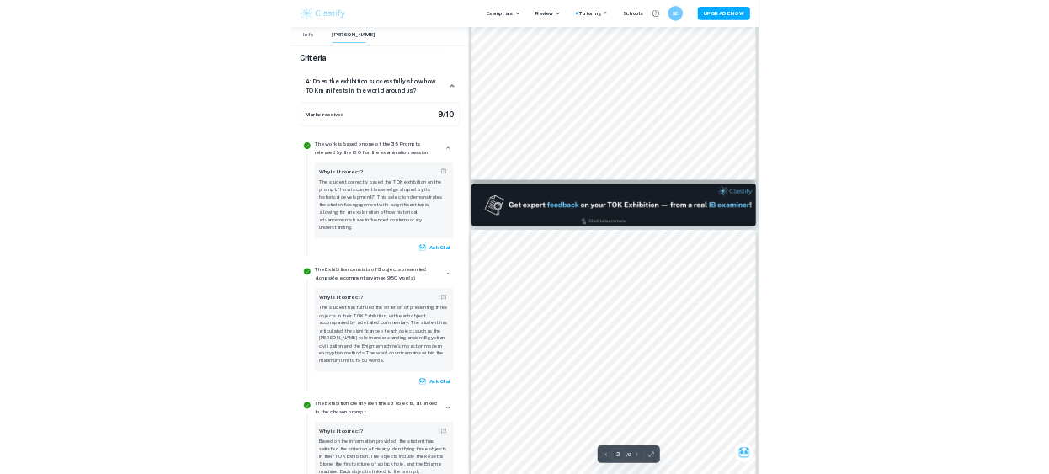
scroll to position [926, 0]
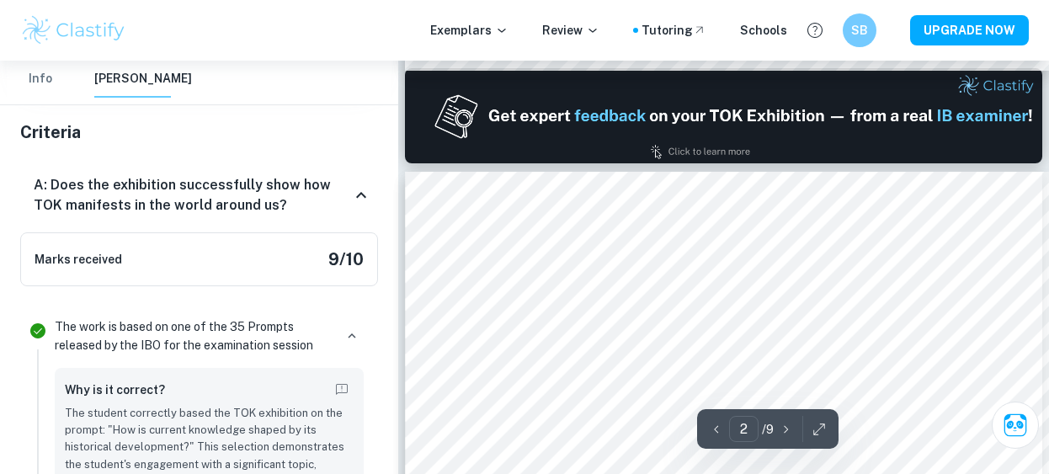
type input "1"
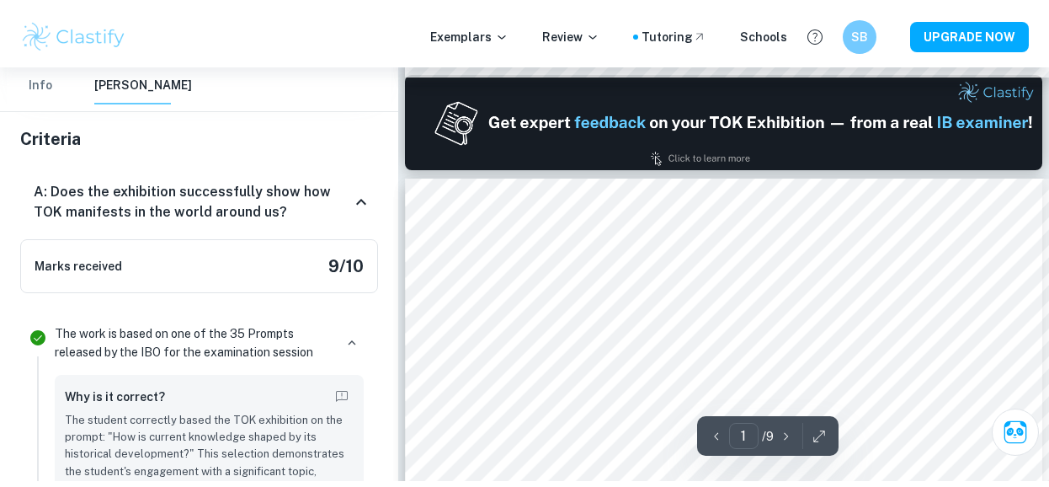
scroll to position [758, 0]
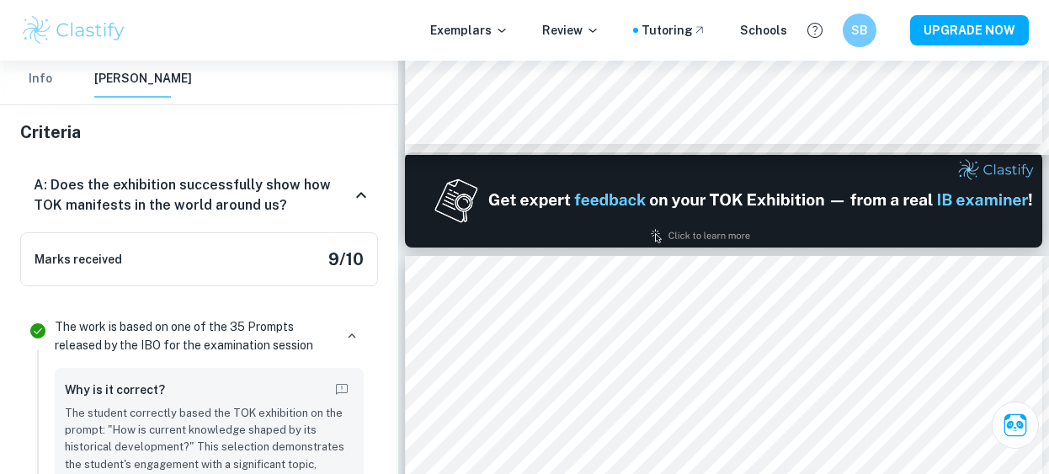
click at [45, 81] on button "Info" at bounding box center [40, 79] width 40 height 37
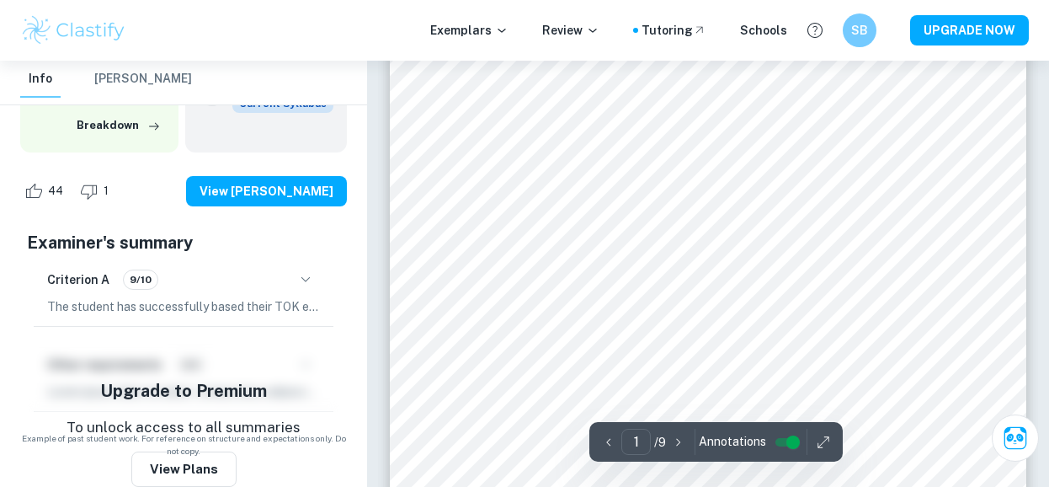
scroll to position [0, 0]
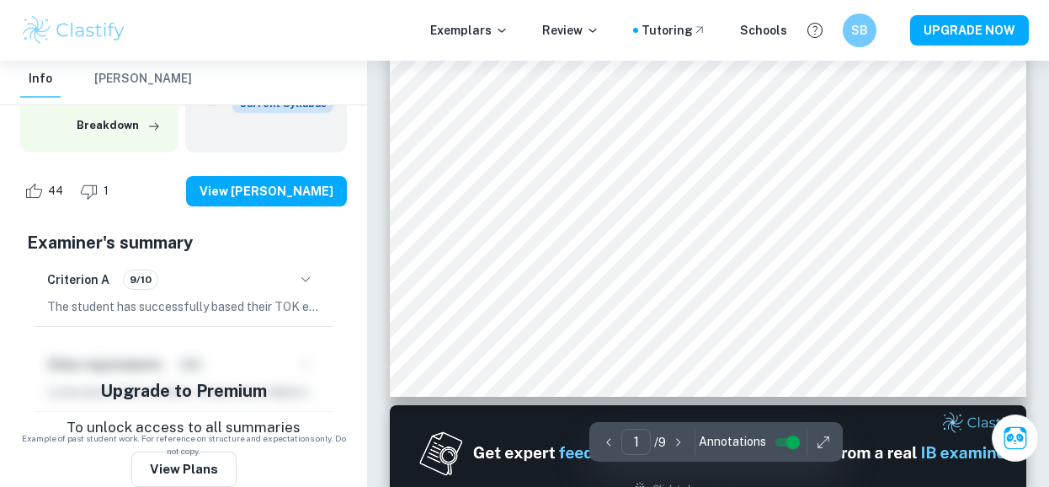
type input "2"
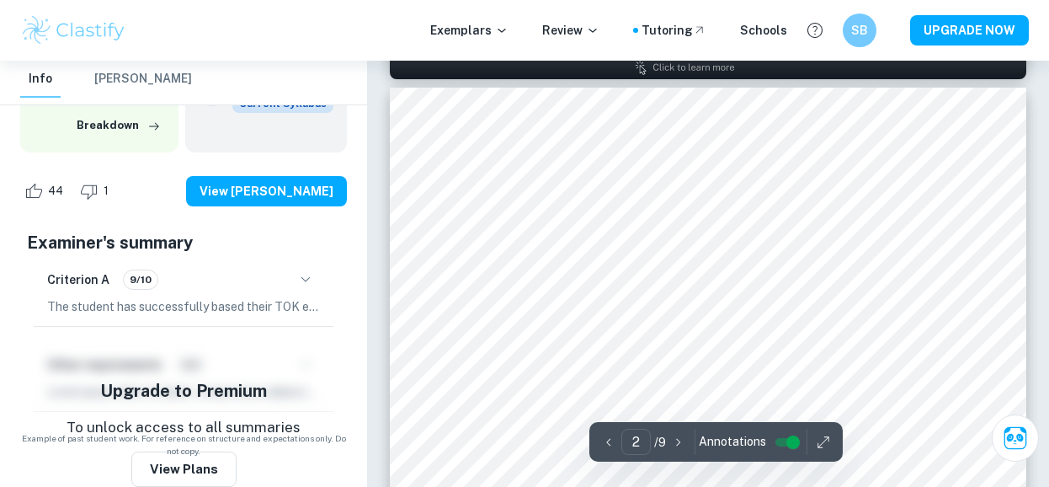
click at [153, 80] on button "[PERSON_NAME]" at bounding box center [143, 79] width 98 height 37
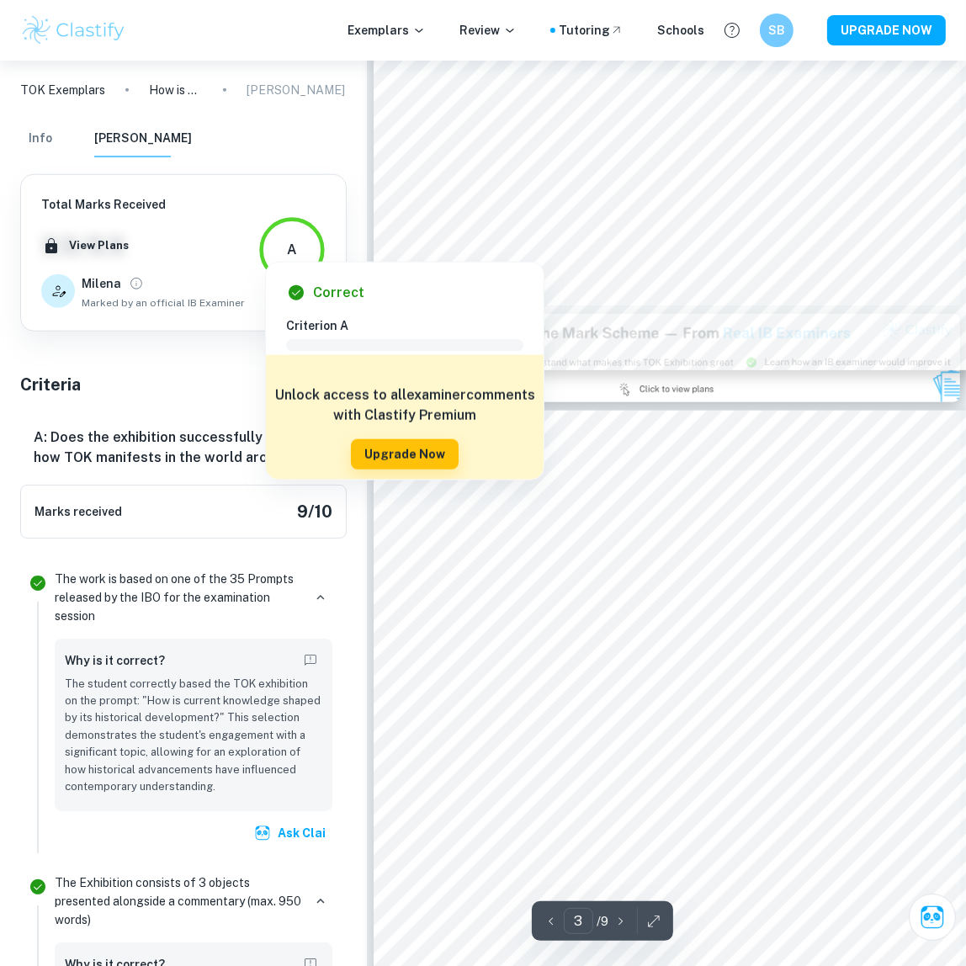
scroll to position [89, 0]
type input "2"
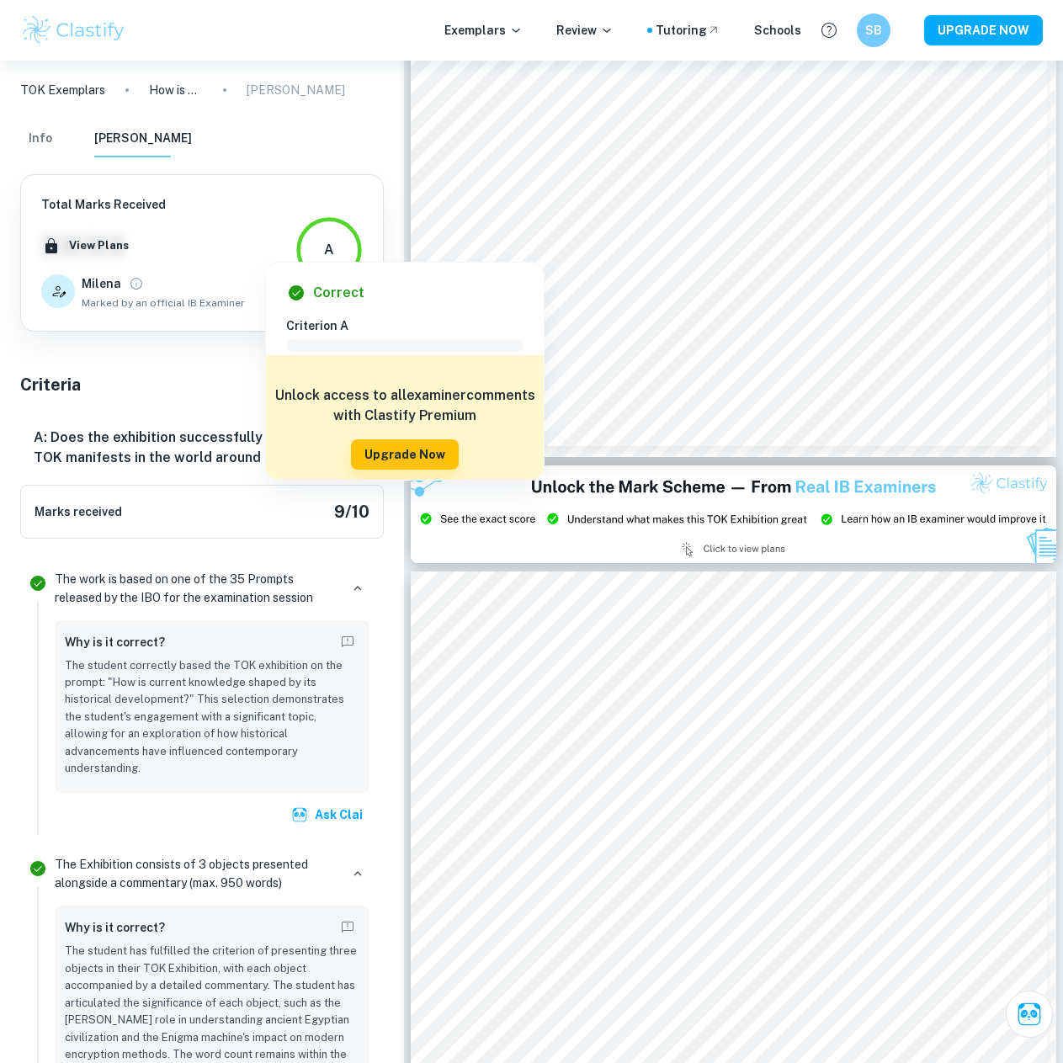
click at [51, 139] on button "Info" at bounding box center [40, 138] width 40 height 37
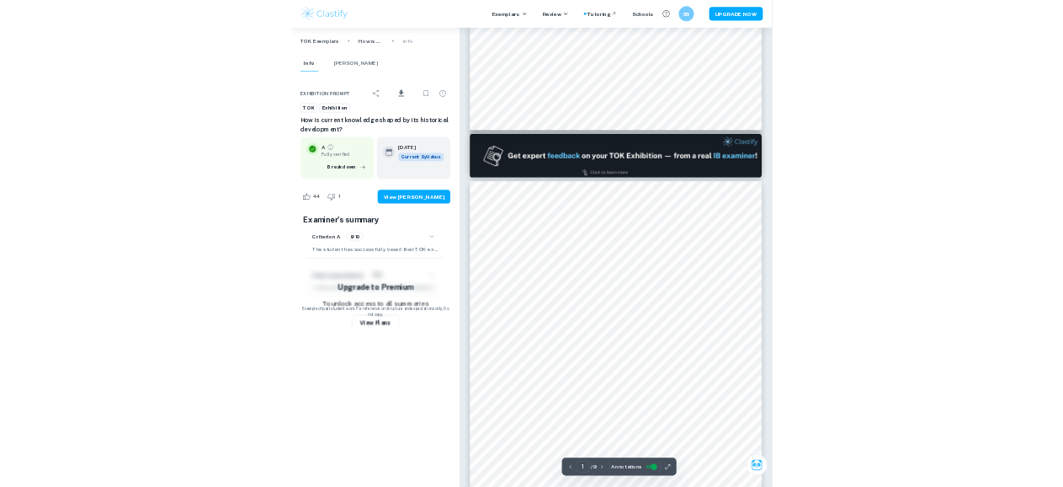
scroll to position [120, 0]
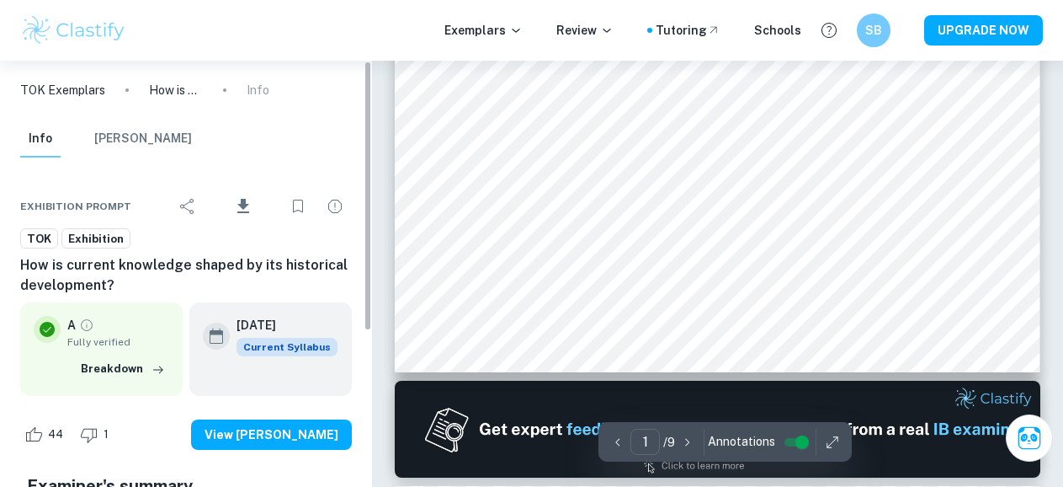
type input "2"
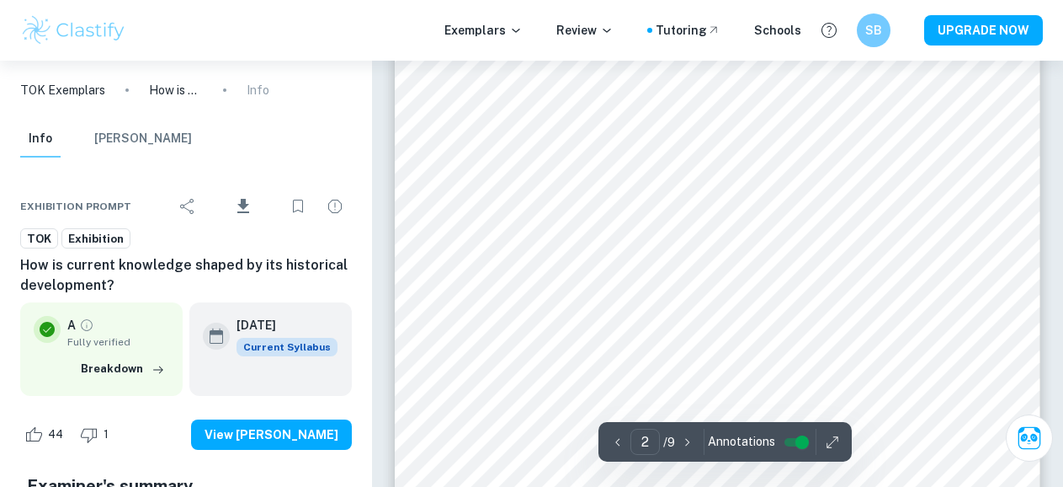
scroll to position [1298, 0]
